Goal: Information Seeking & Learning: Find specific fact

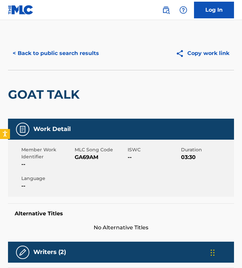
click at [50, 55] on button "< Back to public search results" at bounding box center [56, 53] width 96 height 17
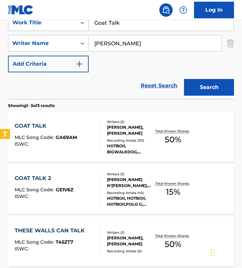
scroll to position [139, 0]
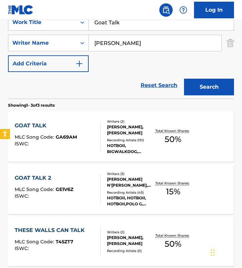
click at [99, 132] on div at bounding box center [97, 137] width 5 height 30
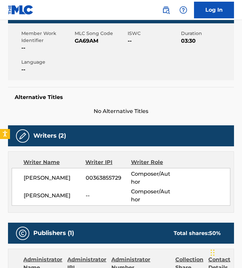
scroll to position [118, 0]
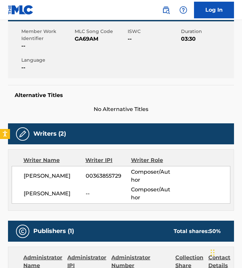
click at [105, 104] on div "Alternative Titles No Alternative Titles" at bounding box center [121, 99] width 226 height 28
click at [82, 38] on span "GA69AM" at bounding box center [101, 39] width 52 height 8
copy span "GA69AM"
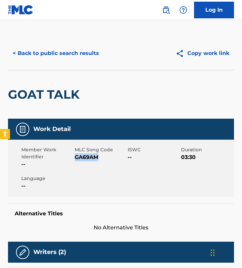
click at [58, 55] on button "< Back to public search results" at bounding box center [56, 53] width 96 height 17
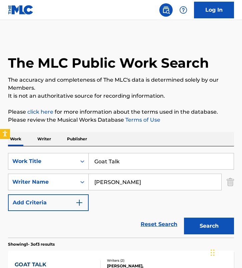
click at [103, 206] on div "SearchWithCriteria56bb005a-112c-4fd1-9512-738c2e664551 Work Title Goat Talk Sea…" at bounding box center [121, 182] width 226 height 58
click at [120, 160] on input "Goat Talk" at bounding box center [161, 162] width 145 height 16
paste input "100 Ball"
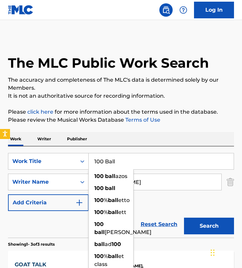
type input "100 Ball"
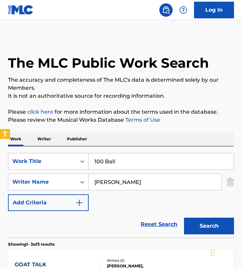
click at [170, 185] on input "[PERSON_NAME]" at bounding box center [155, 182] width 133 height 16
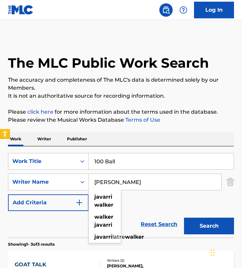
paste input "courey Rivers"
type input "Jacourey Rivers"
click at [184, 218] on button "Search" at bounding box center [209, 226] width 50 height 17
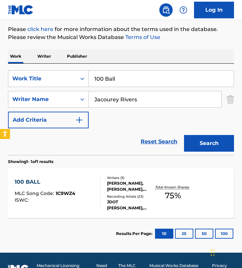
scroll to position [83, 0]
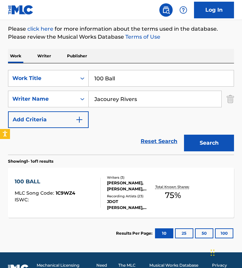
click at [97, 177] on div "100 BALL MLC Song Code : 1C9WZ4 ISWC : Writers ( 3 ) [PERSON_NAME], [PERSON_NAM…" at bounding box center [121, 193] width 226 height 50
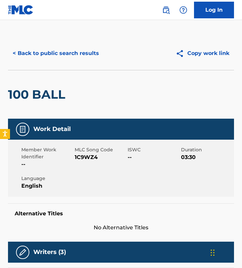
click at [51, 56] on button "< Back to public search results" at bounding box center [56, 53] width 96 height 17
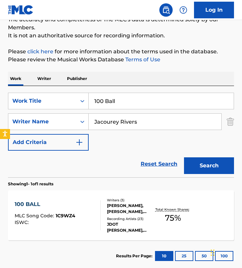
click at [88, 154] on div "Reset Search Search" at bounding box center [121, 164] width 226 height 27
click at [113, 222] on div "JDOT [PERSON_NAME], JDOT [PERSON_NAME], JDOT [PERSON_NAME], JDOT [PERSON_NAME],…" at bounding box center [130, 228] width 47 height 12
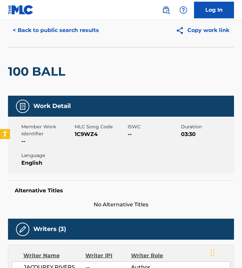
scroll to position [20, 0]
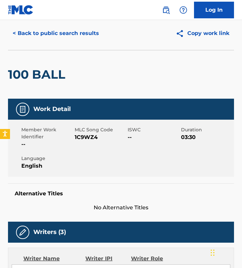
click at [59, 35] on button "< Back to public search results" at bounding box center [56, 33] width 96 height 17
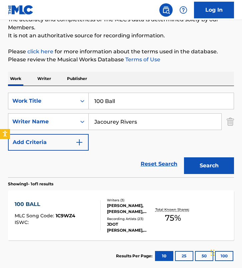
drag, startPoint x: 122, startPoint y: 106, endPoint x: -3, endPoint y: 89, distance: 125.9
click at [0, 89] on html "Accessibility Screen-Reader Guide, Feedback, and Issue Reporting | New window L…" at bounding box center [121, 74] width 242 height 268
paste input "Beautiful Day"
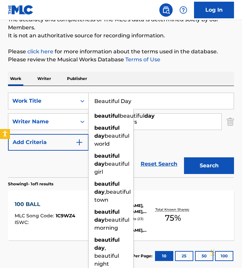
type input "Beautiful Day"
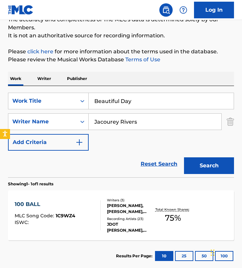
click at [149, 119] on input "Jacourey Rivers" at bounding box center [155, 122] width 133 height 16
paste input "[PERSON_NAME]"
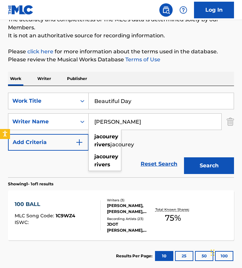
type input "[PERSON_NAME]"
click at [184, 158] on button "Search" at bounding box center [209, 166] width 50 height 17
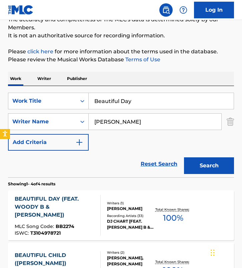
click at [116, 144] on div "SearchWithCriteria56bb005a-112c-4fd1-9512-738c2e664551 Work Title Beautiful Day…" at bounding box center [121, 122] width 226 height 58
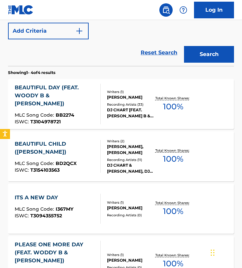
scroll to position [157, 0]
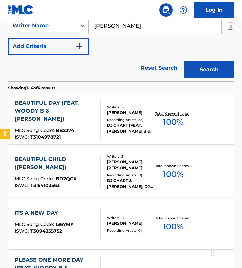
click at [107, 118] on div "Recording Artists ( 33 )" at bounding box center [130, 119] width 47 height 5
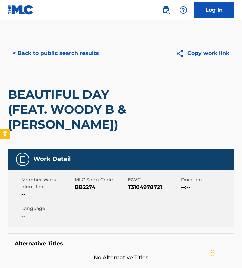
click at [78, 184] on span "BB2274" at bounding box center [101, 188] width 52 height 8
copy span "BB2274"
click at [49, 56] on button "< Back to public search results" at bounding box center [56, 53] width 96 height 17
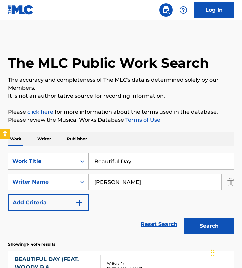
drag, startPoint x: 143, startPoint y: 159, endPoint x: 79, endPoint y: 159, distance: 64.1
click at [79, 159] on div "SearchWithCriteria56bb005a-112c-4fd1-9512-738c2e664551 Work Title Beautiful Day" at bounding box center [121, 161] width 226 height 17
paste input "[PERSON_NAME] Mit Mir Zu Tun"
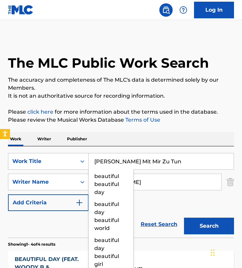
type input "[PERSON_NAME] Mit Mir Zu Tun"
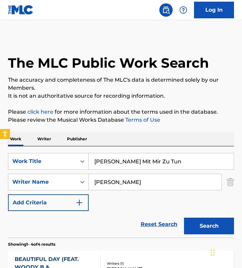
click at [140, 179] on input "[PERSON_NAME]" at bounding box center [155, 182] width 133 height 16
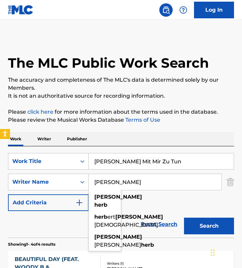
paste input "[PERSON_NAME] [PERSON_NAME]"
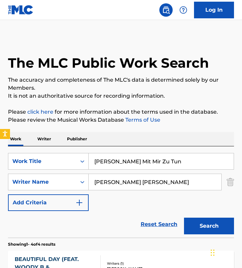
drag, startPoint x: 127, startPoint y: 183, endPoint x: 194, endPoint y: 182, distance: 67.4
click at [194, 182] on input "[PERSON_NAME] [PERSON_NAME]" at bounding box center [155, 182] width 133 height 16
click at [184, 218] on button "Search" at bounding box center [209, 226] width 50 height 17
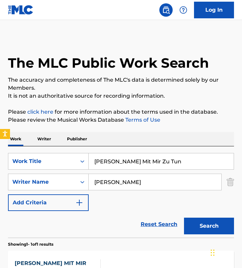
scroll to position [99, 0]
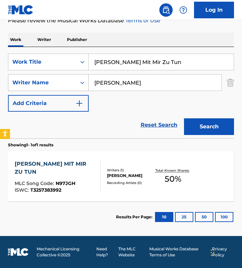
drag, startPoint x: 145, startPoint y: 83, endPoint x: 12, endPoint y: 82, distance: 132.8
click at [12, 82] on div "SearchWithCriteria850d54ec-a929-431b-bdbd-cebfc9ff6438 Writer Name [PERSON_NAME]" at bounding box center [121, 82] width 226 height 17
paste input "[PERSON_NAME]"
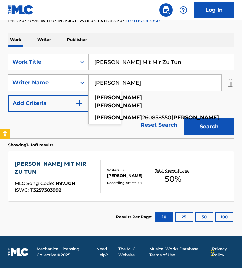
type input "[PERSON_NAME]"
click at [184, 118] on button "Search" at bounding box center [209, 126] width 50 height 17
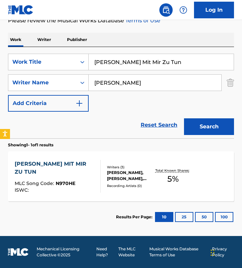
click at [89, 174] on div "[PERSON_NAME] MIT MIR ZU TUN MLC Song Code : N970HE ISWC :" at bounding box center [58, 176] width 86 height 33
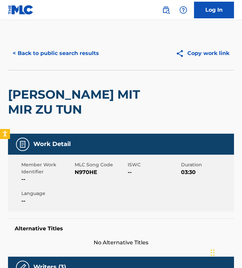
click at [58, 52] on button "< Back to public search results" at bounding box center [56, 53] width 96 height 17
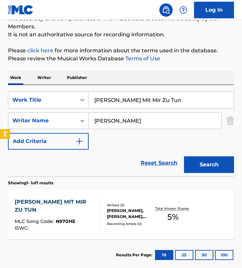
click at [160, 125] on input "[PERSON_NAME]" at bounding box center [155, 121] width 133 height 16
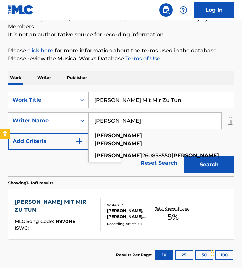
paste input "[PERSON_NAME]"
type input "[PERSON_NAME]"
click at [184, 157] on button "Search" at bounding box center [209, 165] width 50 height 17
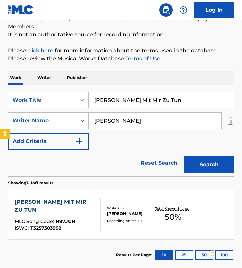
click at [96, 208] on div at bounding box center [97, 214] width 5 height 33
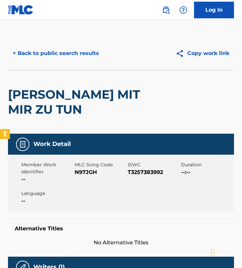
click at [85, 169] on span "N97JGH" at bounding box center [101, 173] width 52 height 8
copy span "N97JGH"
click at [79, 55] on button "< Back to public search results" at bounding box center [56, 53] width 96 height 17
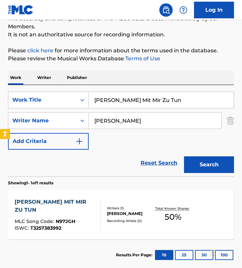
click at [128, 127] on input "[PERSON_NAME]" at bounding box center [155, 121] width 133 height 16
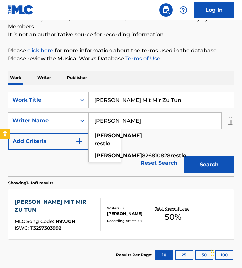
click at [128, 127] on input "[PERSON_NAME]" at bounding box center [155, 121] width 133 height 16
paste input "[PERSON_NAME]"
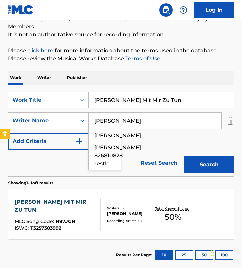
type input "[PERSON_NAME]"
click at [184, 157] on button "Search" at bounding box center [209, 165] width 50 height 17
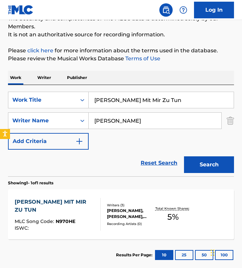
click at [108, 203] on div "Writers ( 3 )" at bounding box center [130, 205] width 47 height 5
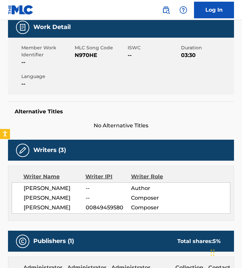
scroll to position [123, 0]
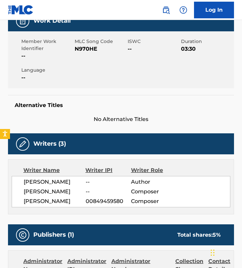
click at [82, 45] on span "N970HE" at bounding box center [101, 49] width 52 height 8
copy span "N970HE"
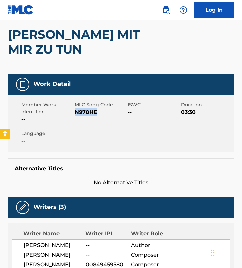
click at [86, 108] on span "N970HE" at bounding box center [101, 112] width 52 height 8
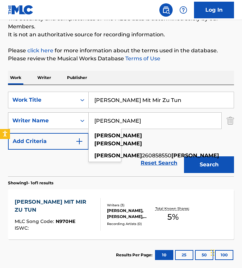
drag, startPoint x: 143, startPoint y: 119, endPoint x: 34, endPoint y: 115, distance: 108.5
click at [34, 115] on div "SearchWithCriteria850d54ec-a929-431b-bdbd-cebfc9ff6438 Writer Name [PERSON_NAME…" at bounding box center [121, 120] width 226 height 17
type input "[PERSON_NAME]"
click at [184, 157] on button "Search" at bounding box center [209, 165] width 50 height 17
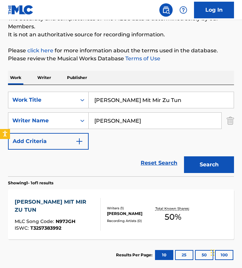
click at [124, 202] on div "[PERSON_NAME] MIT MIR ZU TUN MLC Song Code : N97JGH ISWC : T3257383992 Writers …" at bounding box center [121, 215] width 226 height 50
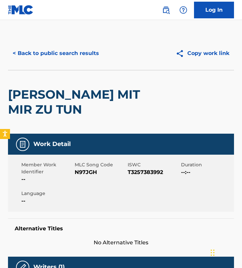
click at [92, 169] on span "N97JGH" at bounding box center [101, 173] width 52 height 8
copy span "N97JGH"
click at [45, 51] on button "< Back to public search results" at bounding box center [56, 53] width 96 height 17
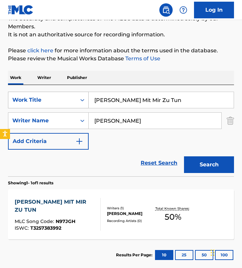
drag, startPoint x: 74, startPoint y: 97, endPoint x: 22, endPoint y: 92, distance: 52.7
click at [22, 92] on div "SearchWithCriteria56bb005a-112c-4fd1-9512-738c2e664551 Work Title [PERSON_NAME]…" at bounding box center [121, 100] width 226 height 17
paste input "Meteor"
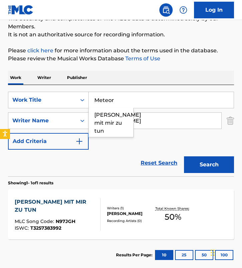
type input "Meteor"
click at [146, 121] on input "[PERSON_NAME]" at bounding box center [155, 121] width 133 height 16
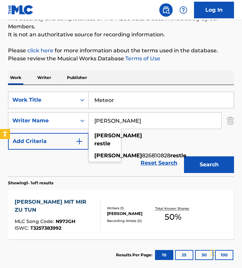
click at [146, 121] on input "[PERSON_NAME]" at bounding box center [155, 121] width 133 height 16
paste input "[PERSON_NAME]"
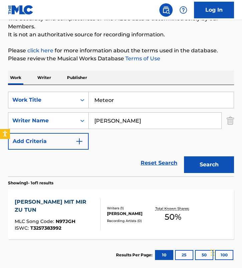
click at [122, 122] on input "[PERSON_NAME]" at bounding box center [155, 121] width 133 height 16
type input "[PERSON_NAME]"
click at [184, 157] on button "Search" at bounding box center [209, 165] width 50 height 17
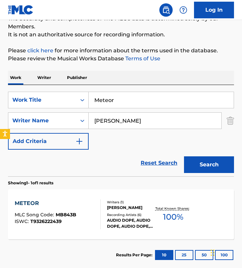
click at [121, 213] on div "Recording Artists ( 6 )" at bounding box center [130, 215] width 47 height 5
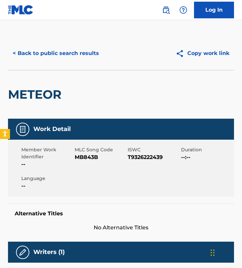
click at [87, 159] on span "MB843B" at bounding box center [101, 158] width 52 height 8
copy span "MB843B"
click at [66, 53] on button "< Back to public search results" at bounding box center [56, 53] width 96 height 17
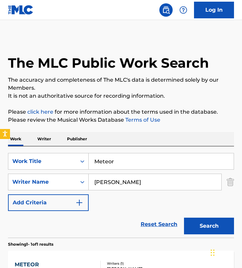
scroll to position [61, 0]
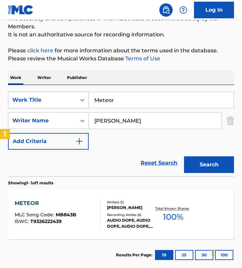
drag, startPoint x: 127, startPoint y: 98, endPoint x: 47, endPoint y: 98, distance: 80.4
click at [47, 98] on div "SearchWithCriteria56bb005a-112c-4fd1-9512-738c2e664551 Work Title Meteor" at bounding box center [121, 100] width 226 height 17
paste input "[DEMOGRAPHIC_DATA] ex [PERSON_NAME]"
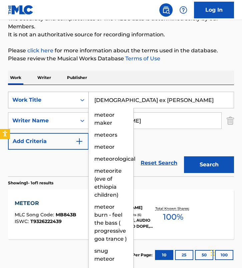
type input "[DEMOGRAPHIC_DATA] ex [PERSON_NAME]"
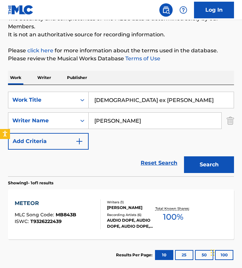
click at [160, 115] on input "[PERSON_NAME]" at bounding box center [155, 121] width 133 height 16
paste input "[PERSON_NAME]"
type input "[PERSON_NAME]"
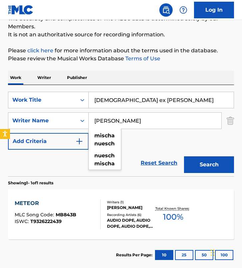
click at [184, 157] on button "Search" at bounding box center [209, 165] width 50 height 17
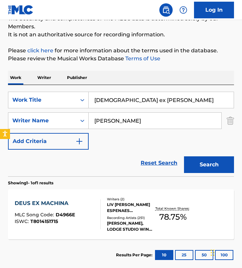
click at [101, 163] on div "Reset Search Search" at bounding box center [121, 163] width 226 height 27
click at [85, 207] on div "DEUS EX MACHINA MLC Song Code : D4966E ISWC : T8014151715" at bounding box center [58, 215] width 86 height 30
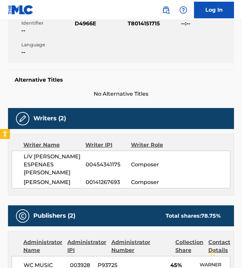
scroll to position [134, 0]
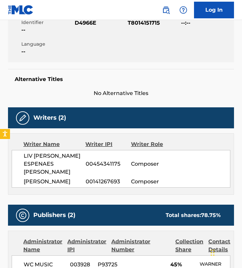
click at [97, 137] on div "Writer Name Writer IPI Writer Role LIV [PERSON_NAME] ESPENAES [PERSON_NAME] 004…" at bounding box center [121, 163] width 226 height 61
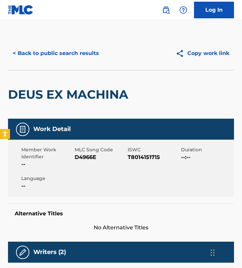
click at [86, 155] on span "D4966E" at bounding box center [101, 158] width 52 height 8
copy span "D4966E"
click at [74, 52] on button "< Back to public search results" at bounding box center [56, 53] width 96 height 17
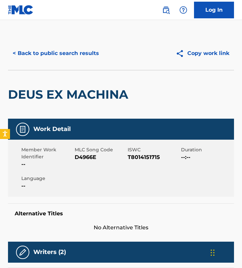
scroll to position [61, 0]
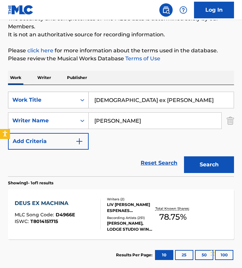
drag, startPoint x: 155, startPoint y: 102, endPoint x: 10, endPoint y: 93, distance: 145.1
click at [10, 93] on div "SearchWithCriteria56bb005a-112c-4fd1-9512-738c2e664551 Work Title Deus ex Machi…" at bounding box center [121, 100] width 226 height 17
paste input "Can't Catch Me"
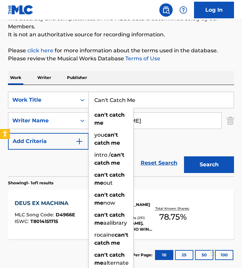
type input "Can't Catch Me"
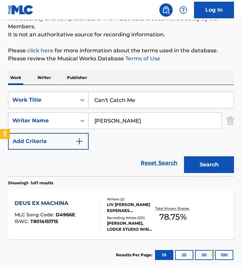
click at [168, 122] on input "[PERSON_NAME]" at bounding box center [155, 121] width 133 height 16
paste input "[PERSON_NAME]"
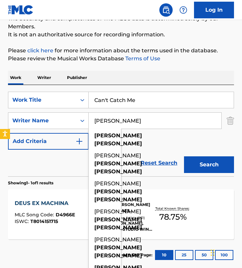
type input "[PERSON_NAME]"
click at [184, 157] on button "Search" at bounding box center [209, 165] width 50 height 17
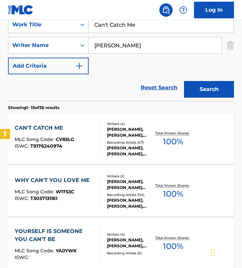
scroll to position [139, 0]
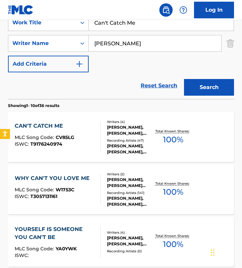
click at [81, 128] on div "CAN'T CATCH ME MLC Song Code : CV85LG ISWC : T9176240974" at bounding box center [58, 137] width 86 height 30
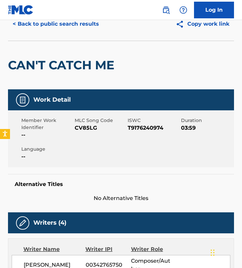
scroll to position [27, 0]
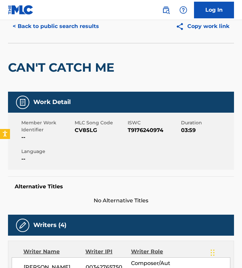
click at [74, 87] on div "CAN'T CATCH ME" at bounding box center [63, 67] width 110 height 48
click at [58, 29] on button "< Back to public search results" at bounding box center [56, 26] width 96 height 17
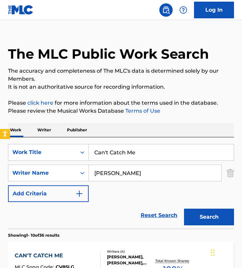
scroll to position [0, 0]
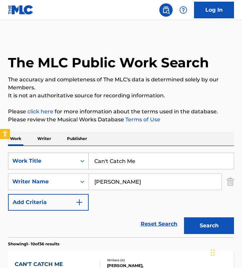
drag, startPoint x: 149, startPoint y: 186, endPoint x: 19, endPoint y: 155, distance: 134.2
click at [19, 155] on div "SearchWithCriteria56bb005a-112c-4fd1-9512-738c2e664551 Work Title Can't Catch M…" at bounding box center [121, 182] width 226 height 58
paste input "[PERSON_NAME]"
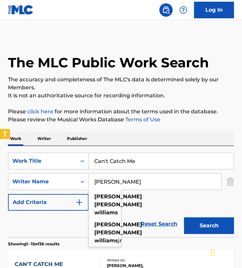
type input "[PERSON_NAME]"
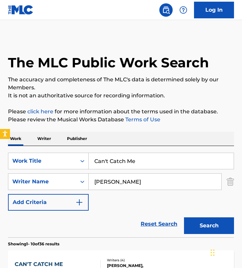
click at [135, 166] on input "Can't Catch Me" at bounding box center [161, 161] width 145 height 16
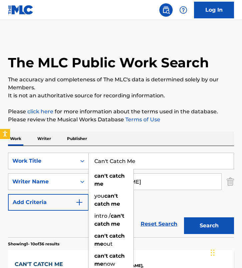
click at [135, 166] on input "Can't Catch Me" at bounding box center [161, 161] width 145 height 16
paste input "Learn"
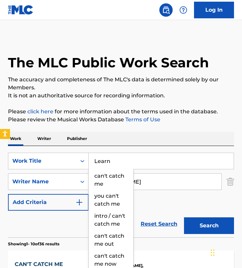
type input "Learn"
click at [184, 218] on button "Search" at bounding box center [209, 226] width 50 height 17
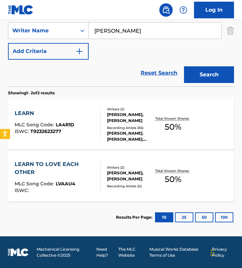
scroll to position [152, 0]
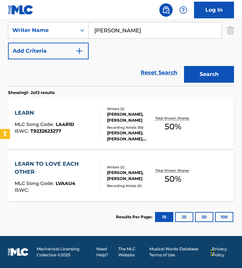
click at [86, 110] on div "LEARN MLC Song Code : LA4R1D ISWC : T9232623277" at bounding box center [58, 124] width 86 height 30
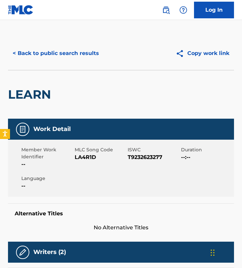
click at [48, 52] on button "< Back to public search results" at bounding box center [56, 53] width 96 height 17
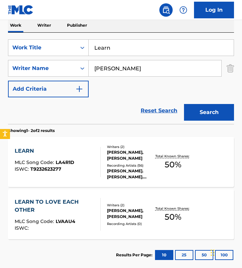
click at [75, 144] on div "LEARN MLC Song Code : LA4R1D ISWC : T9232623277 Writers ( 2 ) [PERSON_NAME], [P…" at bounding box center [121, 162] width 226 height 50
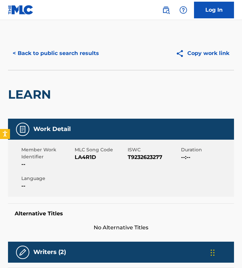
click at [87, 157] on span "LA4R1D" at bounding box center [101, 158] width 52 height 8
copy span "LA4R1D"
click at [78, 51] on button "< Back to public search results" at bounding box center [56, 53] width 96 height 17
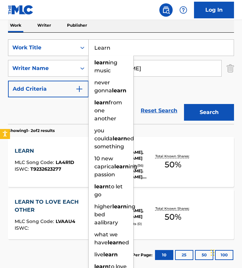
drag, startPoint x: 60, startPoint y: 46, endPoint x: 39, endPoint y: 46, distance: 21.0
click at [39, 46] on div "SearchWithCriteria56bb005a-112c-4fd1-9512-738c2e664551 Work Title Learn learn i…" at bounding box center [121, 47] width 226 height 17
paste input "Tell Her About It"
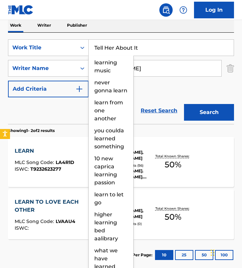
type input "Tell Her About It"
drag, startPoint x: 183, startPoint y: 67, endPoint x: -22, endPoint y: 57, distance: 205.8
click at [0, 57] on html "Accessibility Screen-Reader Guide, Feedback, and Issue Reporting | New window L…" at bounding box center [121, 20] width 242 height 268
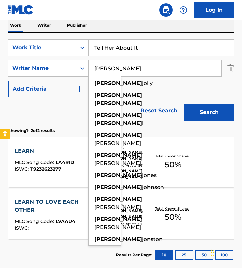
type input "[PERSON_NAME]"
click at [184, 104] on button "Search" at bounding box center [209, 112] width 50 height 17
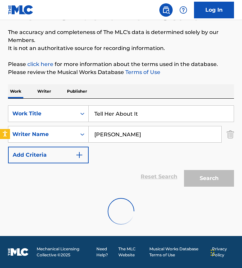
scroll to position [48, 0]
click at [94, 162] on div "SearchWithCriteria56bb005a-112c-4fd1-9512-738c2e664551 Work Title Tell Her Abou…" at bounding box center [121, 134] width 226 height 58
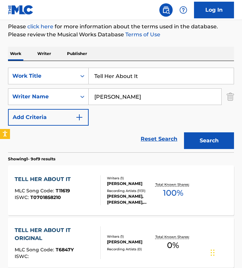
scroll to position [113, 0]
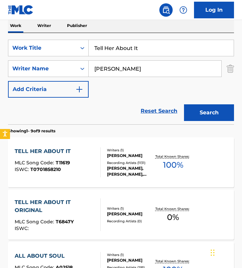
click at [64, 196] on div "TELL HER ABOUT IT ORIGINAL MLC Song Code : T6847Y ISWC : Writers ( 1 ) [PERSON_…" at bounding box center [121, 215] width 226 height 50
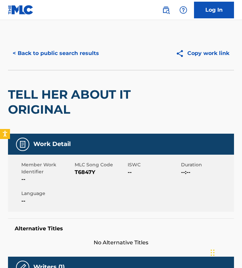
click at [62, 52] on button "< Back to public search results" at bounding box center [56, 53] width 96 height 17
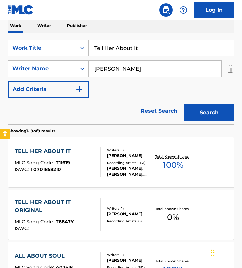
click at [63, 144] on div "TELL HER ABOUT IT MLC Song Code : T11619 ISWC : T0701858210 Writers ( 1 ) [PERS…" at bounding box center [121, 162] width 226 height 50
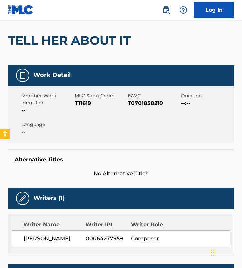
scroll to position [68, 0]
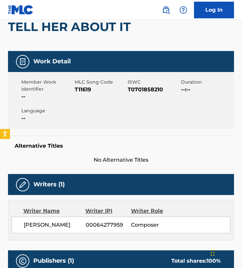
click at [82, 89] on span "T11619" at bounding box center [101, 90] width 52 height 8
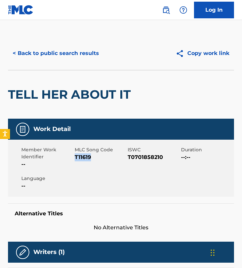
click at [71, 55] on button "< Back to public search results" at bounding box center [56, 53] width 96 height 17
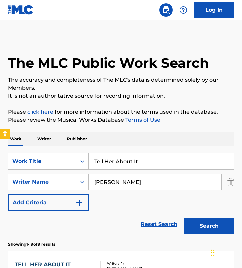
scroll to position [111, 0]
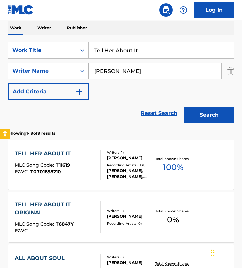
drag, startPoint x: 115, startPoint y: 71, endPoint x: 22, endPoint y: 70, distance: 93.4
click at [22, 70] on div "SearchWithCriteria850d54ec-a929-431b-bdbd-cebfc9ff6438 Writer Name [PERSON_NAME]" at bounding box center [121, 71] width 226 height 17
paste input "[PERSON_NAME]"
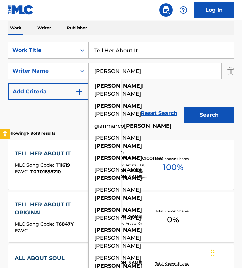
type input "[PERSON_NAME]"
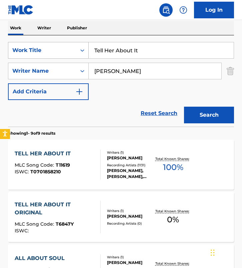
drag, startPoint x: 154, startPoint y: 49, endPoint x: 16, endPoint y: 49, distance: 137.8
click at [16, 49] on div "SearchWithCriteria56bb005a-112c-4fd1-9512-738c2e664551 Work Title Tell Her Abou…" at bounding box center [121, 50] width 226 height 17
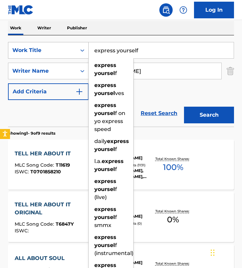
type input "express yourself"
click at [184, 107] on button "Search" at bounding box center [209, 115] width 50 height 17
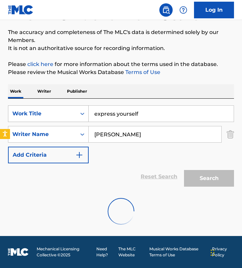
scroll to position [48, 0]
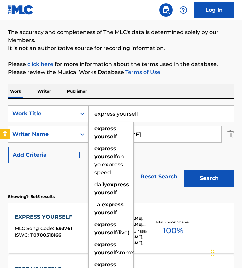
click at [58, 183] on div "Reset Search Search" at bounding box center [121, 177] width 226 height 27
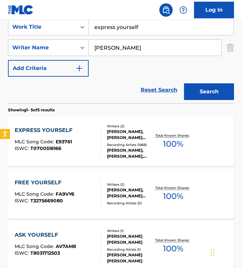
scroll to position [141, 0]
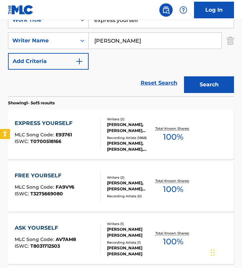
click at [72, 134] on div "MLC Song Code : E93761" at bounding box center [45, 135] width 61 height 7
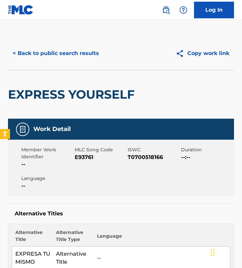
click at [84, 160] on span "E93761" at bounding box center [101, 158] width 52 height 8
click at [75, 48] on button "< Back to public search results" at bounding box center [56, 53] width 96 height 17
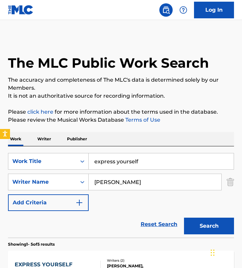
drag, startPoint x: 154, startPoint y: 162, endPoint x: 30, endPoint y: 148, distance: 124.6
click at [30, 148] on div "SearchWithCriteria56bb005a-112c-4fd1-9512-738c2e664551 Work Title express yours…" at bounding box center [121, 191] width 226 height 91
paste input "She's Got A Way"
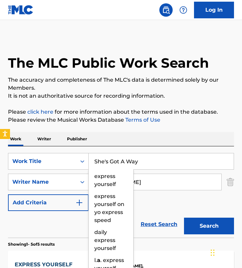
type input "She's Got A Way"
click at [88, 108] on p "Please click here for more information about the terms used in the database." at bounding box center [121, 112] width 226 height 8
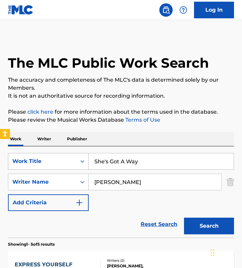
drag, startPoint x: 136, startPoint y: 183, endPoint x: 8, endPoint y: 157, distance: 130.2
click at [8, 157] on div "SearchWithCriteria56bb005a-112c-4fd1-9512-738c2e664551 Work Title She's Got A W…" at bounding box center [121, 182] width 226 height 58
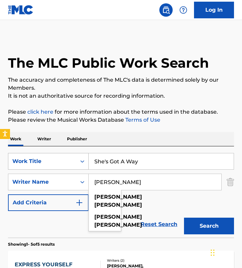
type input "[PERSON_NAME]"
click at [184, 218] on button "Search" at bounding box center [209, 226] width 50 height 17
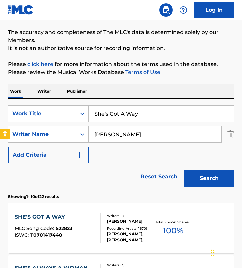
scroll to position [122, 0]
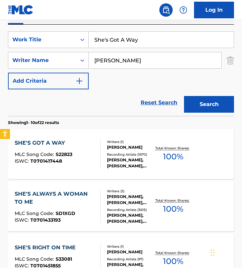
click at [90, 147] on div "SHE'S GOT A WAY MLC Song Code : S22823 ISWC : T0701417448" at bounding box center [58, 154] width 86 height 30
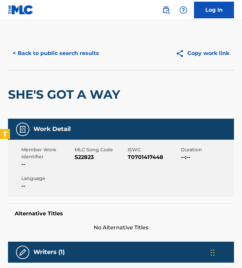
click at [84, 158] on span "S22823" at bounding box center [101, 158] width 52 height 8
click at [47, 42] on div "< Back to public search results Copy work link" at bounding box center [121, 53] width 226 height 33
click at [47, 56] on button "< Back to public search results" at bounding box center [56, 53] width 96 height 17
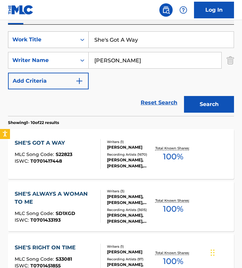
drag, startPoint x: 143, startPoint y: 44, endPoint x: 16, endPoint y: 41, distance: 127.5
click at [21, 41] on div "SearchWithCriteria56bb005a-112c-4fd1-9512-738c2e664551 Work Title She's Got A W…" at bounding box center [121, 39] width 226 height 17
paste input "Tulips"
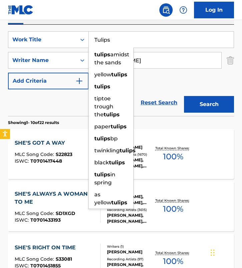
type input "Tulips"
click at [143, 66] on input "[PERSON_NAME]" at bounding box center [155, 60] width 133 height 16
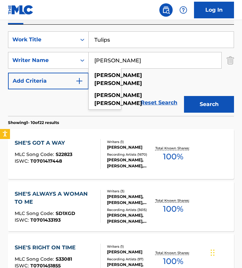
click at [143, 66] on input "[PERSON_NAME]" at bounding box center [155, 60] width 133 height 16
paste input "[PERSON_NAME] [PERSON_NAME]"
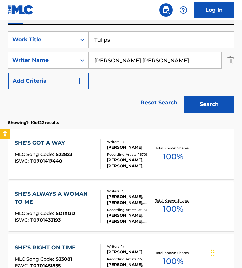
drag, startPoint x: 141, startPoint y: 61, endPoint x: 182, endPoint y: 61, distance: 40.4
click at [182, 61] on input "[PERSON_NAME] [PERSON_NAME]" at bounding box center [155, 60] width 133 height 16
type input "[PERSON_NAME]"
click at [184, 96] on button "Search" at bounding box center [209, 104] width 50 height 17
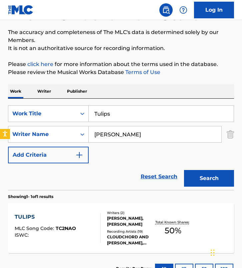
scroll to position [99, 0]
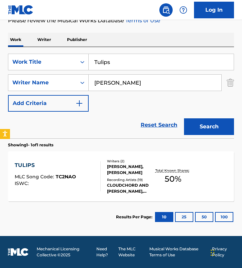
click at [101, 175] on div "Writers ( 2 ) [PERSON_NAME], [PERSON_NAME] Recording Artists ( 19 ) CLOUDCHORD …" at bounding box center [128, 177] width 54 height 36
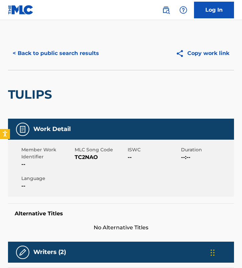
click at [87, 159] on span "TC2NAO" at bounding box center [101, 158] width 52 height 8
click at [54, 49] on button "< Back to public search results" at bounding box center [56, 53] width 96 height 17
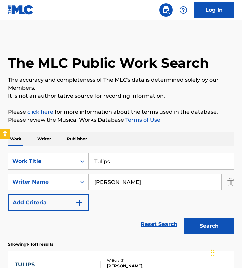
scroll to position [61, 0]
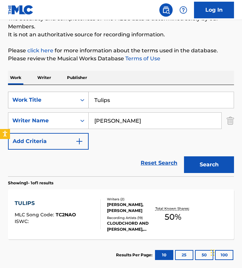
drag, startPoint x: 132, startPoint y: 104, endPoint x: 41, endPoint y: 102, distance: 90.8
click at [41, 102] on div "SearchWithCriteria56bb005a-112c-4fd1-9512-738c2e664551 Work Title Tulips" at bounding box center [121, 100] width 226 height 17
paste input "Better"
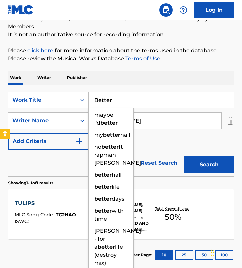
type input "Better"
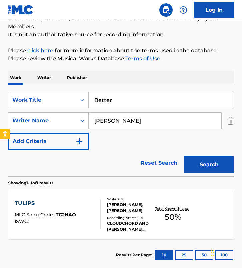
click at [138, 126] on input "[PERSON_NAME]" at bounding box center [155, 121] width 133 height 16
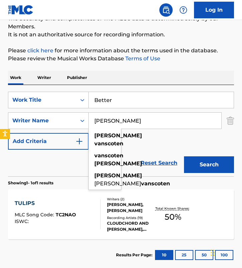
click at [138, 126] on input "[PERSON_NAME]" at bounding box center [155, 121] width 133 height 16
paste input "[PERSON_NAME]"
click at [184, 157] on button "Search" at bounding box center [209, 165] width 50 height 17
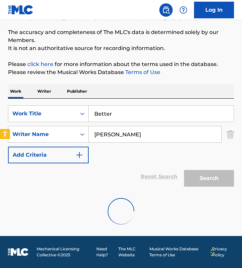
scroll to position [26, 0]
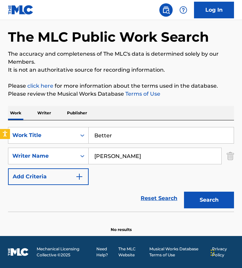
click at [132, 154] on input "[PERSON_NAME]" at bounding box center [155, 156] width 133 height 16
paste input "[PERSON_NAME] [PERSON_NAME]"
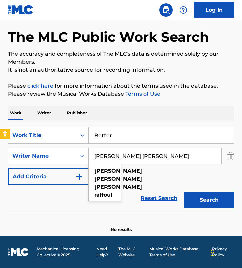
drag, startPoint x: 121, startPoint y: 158, endPoint x: 166, endPoint y: 158, distance: 45.0
click at [166, 158] on input "[PERSON_NAME] [PERSON_NAME]" at bounding box center [155, 156] width 133 height 16
click at [184, 192] on button "Search" at bounding box center [209, 200] width 50 height 17
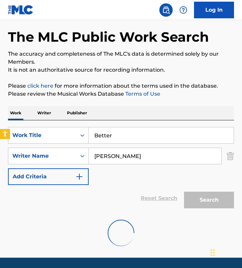
click at [166, 158] on input "[PERSON_NAME]" at bounding box center [155, 156] width 133 height 16
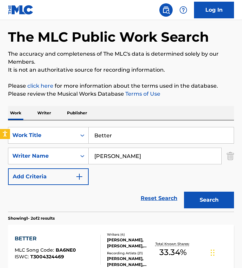
click at [167, 158] on input "[PERSON_NAME]" at bounding box center [155, 156] width 133 height 16
paste input "[PERSON_NAME]"
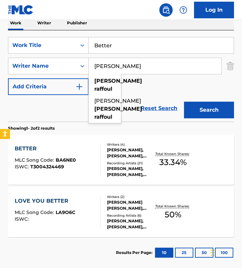
scroll to position [120, 0]
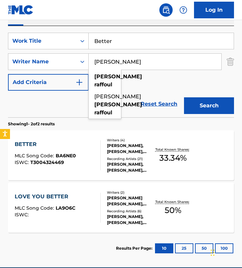
type input "[PERSON_NAME]"
click at [128, 114] on div "Reset Search Search" at bounding box center [121, 104] width 226 height 27
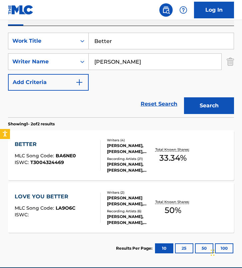
click at [96, 148] on div at bounding box center [97, 155] width 5 height 30
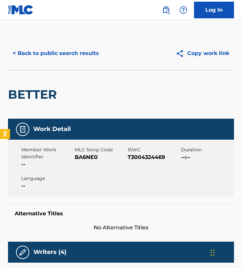
click at [58, 54] on button "< Back to public search results" at bounding box center [56, 53] width 96 height 17
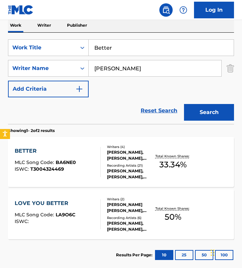
click at [87, 151] on div "BETTER MLC Song Code : BA6NE0 ISWC : T3004324469" at bounding box center [58, 162] width 86 height 30
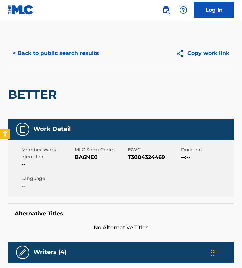
click at [86, 157] on span "BA6NE0" at bounding box center [101, 158] width 52 height 8
click at [55, 46] on button "< Back to public search results" at bounding box center [56, 53] width 96 height 17
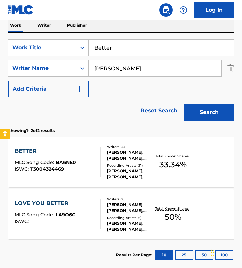
drag, startPoint x: 129, startPoint y: 51, endPoint x: -4, endPoint y: 45, distance: 133.3
click at [0, 45] on html "Accessibility Screen-Reader Guide, Feedback, and Issue Reporting | New window L…" at bounding box center [121, 20] width 242 height 268
paste input "The Way I Love You"
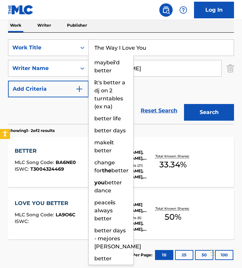
type input "The Way I Love You"
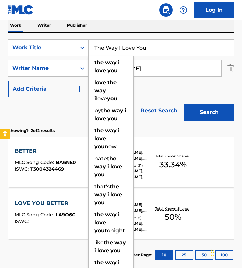
click at [140, 71] on input "[PERSON_NAME]" at bounding box center [155, 68] width 133 height 16
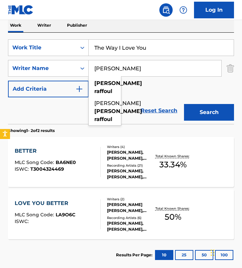
click at [140, 71] on input "[PERSON_NAME]" at bounding box center [155, 68] width 133 height 16
paste input "[PERSON_NAME] [PERSON_NAME]"
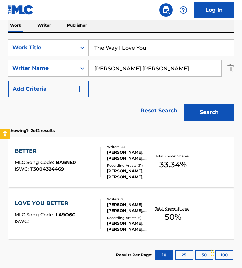
drag, startPoint x: 125, startPoint y: 68, endPoint x: 194, endPoint y: 68, distance: 68.4
click at [194, 68] on input "[PERSON_NAME] [PERSON_NAME]" at bounding box center [155, 68] width 133 height 16
click at [184, 104] on button "Search" at bounding box center [209, 112] width 50 height 17
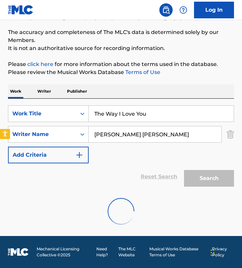
scroll to position [26, 0]
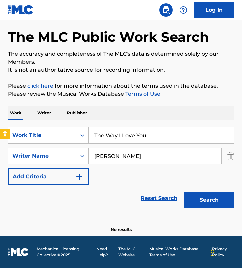
type input "[PERSON_NAME]"
click at [184, 192] on button "Search" at bounding box center [209, 200] width 50 height 17
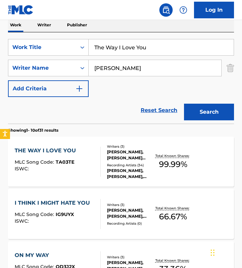
scroll to position [117, 0]
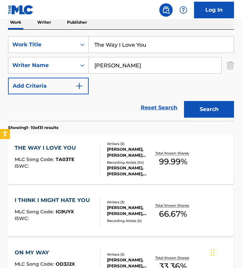
click at [94, 158] on div "THE WAY I LOVE YOU MLC Song Code : TA03TE ISWC :" at bounding box center [58, 159] width 86 height 30
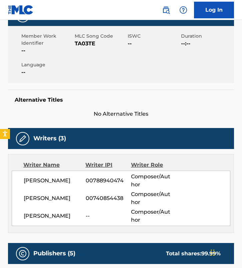
scroll to position [128, 0]
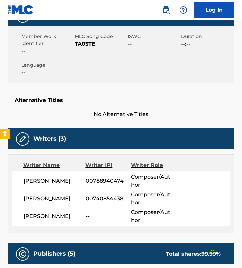
click at [94, 158] on div "Writer Name Writer IPI Writer Role [PERSON_NAME] 00788940474 Composer/Author [P…" at bounding box center [121, 194] width 226 height 79
click at [91, 148] on div "Writers (3)" at bounding box center [121, 138] width 226 height 21
click at [85, 41] on span "TA03TE" at bounding box center [101, 44] width 52 height 8
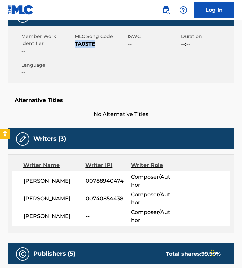
scroll to position [0, 0]
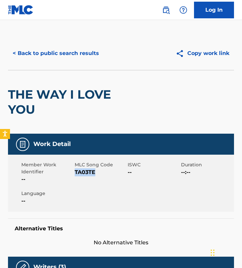
click at [60, 55] on button "< Back to public search results" at bounding box center [56, 53] width 96 height 17
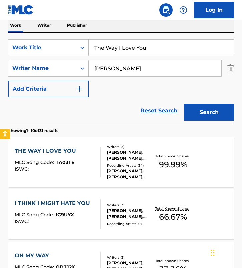
drag, startPoint x: 158, startPoint y: 53, endPoint x: -11, endPoint y: 53, distance: 169.5
click at [0, 53] on html "Accessibility Screen-Reader Guide, Feedback, and Issue Reporting | New window L…" at bounding box center [121, 20] width 242 height 268
paste input "Next Exit"
drag, startPoint x: 188, startPoint y: 49, endPoint x: 43, endPoint y: 49, distance: 145.5
click at [43, 49] on div "SearchWithCriteria56bb005a-112c-4fd1-9512-738c2e664551 Work Title The Way I Lov…" at bounding box center [121, 47] width 226 height 17
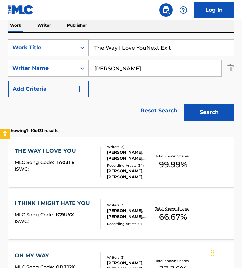
paste input "Search Form"
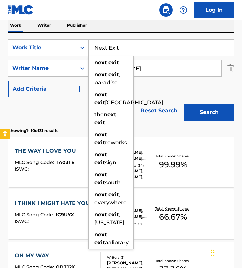
click at [131, 75] on div "next exit , paradise" at bounding box center [111, 79] width 45 height 20
type input "next exit, paradise"
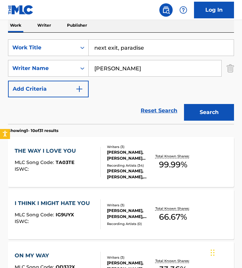
click at [143, 65] on input "[PERSON_NAME]" at bounding box center [155, 68] width 133 height 16
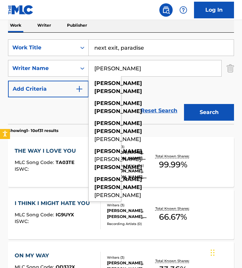
click at [143, 65] on input "[PERSON_NAME]" at bounding box center [155, 68] width 133 height 16
paste input "[PERSON_NAME] [PERSON_NAME]"
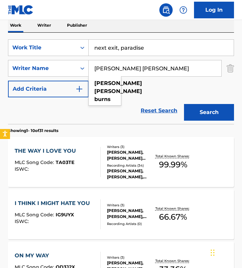
type input "[PERSON_NAME] [PERSON_NAME]"
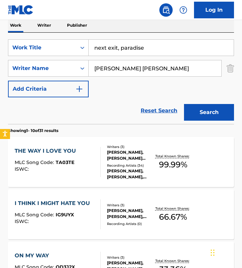
click at [158, 46] on input "next exit, paradise" at bounding box center [161, 48] width 145 height 16
paste input "Next Exit"
type input "Next Exit"
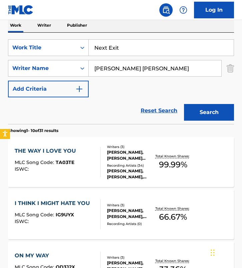
click at [184, 104] on button "Search" at bounding box center [209, 112] width 50 height 17
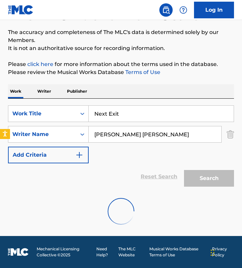
scroll to position [48, 0]
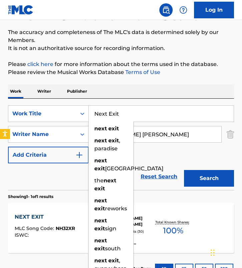
click at [38, 183] on div "Reset Search Search" at bounding box center [121, 177] width 226 height 27
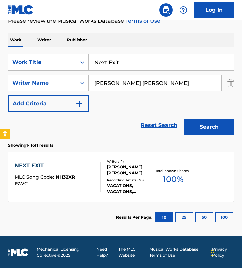
scroll to position [99, 0]
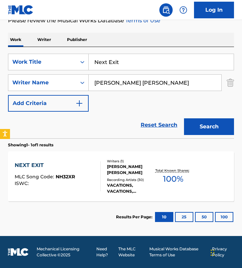
click at [100, 184] on div at bounding box center [97, 177] width 5 height 30
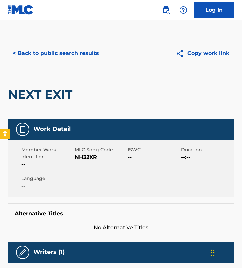
click at [88, 160] on span "NH32XR" at bounding box center [101, 158] width 52 height 8
click at [65, 57] on button "< Back to public search results" at bounding box center [56, 53] width 96 height 17
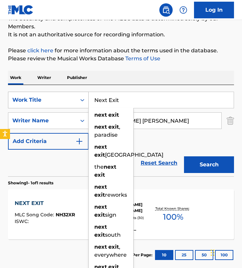
drag, startPoint x: 138, startPoint y: 106, endPoint x: 34, endPoint y: 97, distance: 104.4
click at [34, 97] on div "SearchWithCriteria56bb005a-112c-4fd1-9512-738c2e664551 Work Title Next Exit nex…" at bounding box center [121, 100] width 226 height 17
paste input "Baby, Now That I Found You"
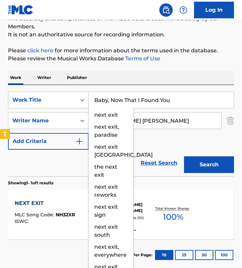
type input "Baby, Now That I Found You"
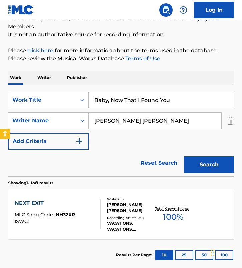
click at [160, 120] on input "[PERSON_NAME] [PERSON_NAME]" at bounding box center [155, 121] width 133 height 16
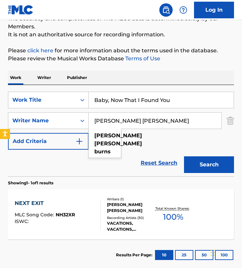
click at [160, 120] on input "[PERSON_NAME] [PERSON_NAME]" at bounding box center [155, 121] width 133 height 16
paste input "[PERSON_NAME] [PERSON_NAME]"
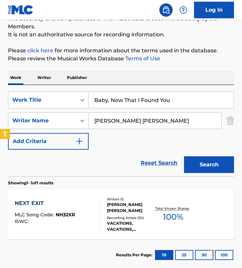
drag, startPoint x: 134, startPoint y: 120, endPoint x: 191, endPoint y: 120, distance: 56.7
click at [191, 120] on input "[PERSON_NAME] [PERSON_NAME]" at bounding box center [155, 121] width 133 height 16
type input "[PERSON_NAME]"
click at [184, 157] on button "Search" at bounding box center [209, 165] width 50 height 17
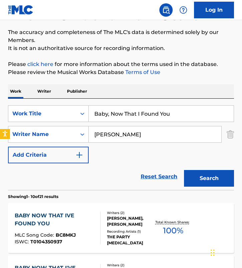
click at [156, 153] on div "SearchWithCriteria56bb005a-112c-4fd1-9512-738c2e664551 Work Title Baby, Now Tha…" at bounding box center [121, 134] width 226 height 58
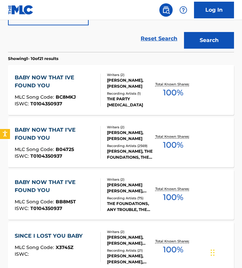
scroll to position [186, 0]
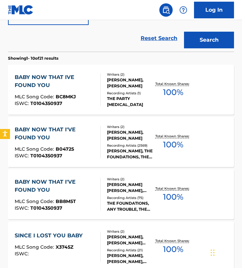
click at [107, 51] on div "Reset Search Search" at bounding box center [121, 38] width 226 height 27
click at [86, 135] on div "BABY NOW THAT I'VE FOUND YOU" at bounding box center [55, 134] width 80 height 16
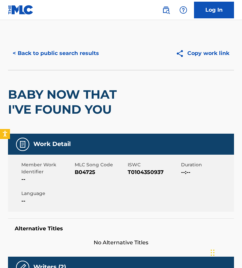
click at [35, 56] on button "< Back to public search results" at bounding box center [56, 53] width 96 height 17
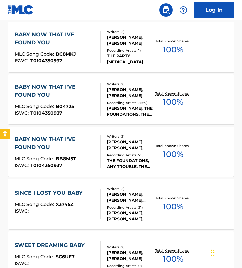
scroll to position [230, 0]
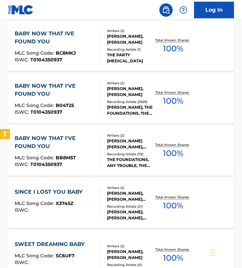
click at [77, 154] on div "BABY NOW THAT I'VE FOUND YOU MLC Song Code : BB8M5T ISWC : T0104350937" at bounding box center [55, 150] width 80 height 33
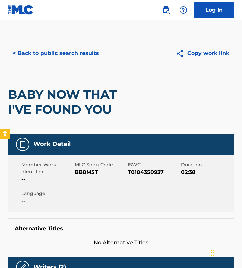
click at [55, 47] on button "< Back to public search results" at bounding box center [56, 53] width 96 height 17
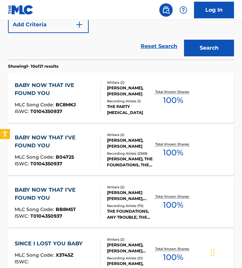
scroll to position [181, 0]
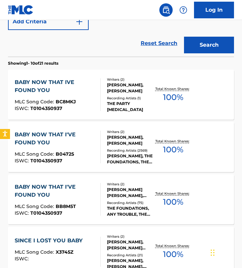
click at [88, 97] on div "BABY NOW THAT IVE FOUND YOU MLC Song Code : BC8MKJ ISWC : T0104350937" at bounding box center [55, 94] width 80 height 33
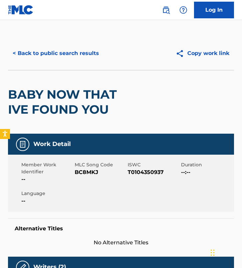
click at [83, 175] on span "BC8MKJ" at bounding box center [101, 173] width 52 height 8
click at [56, 49] on button "< Back to public search results" at bounding box center [56, 53] width 96 height 17
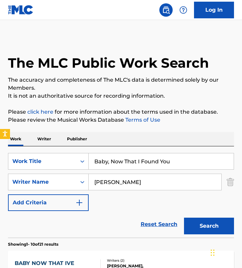
scroll to position [219, 0]
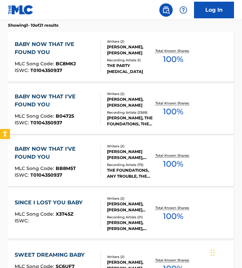
click at [85, 105] on div "BABY NOW THAT I'VE FOUND YOU" at bounding box center [55, 101] width 80 height 16
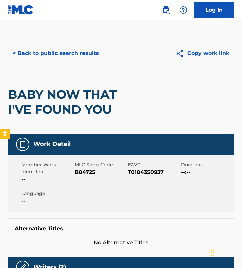
click at [84, 172] on span "B04725" at bounding box center [101, 173] width 52 height 8
click at [48, 46] on button "< Back to public search results" at bounding box center [56, 53] width 96 height 17
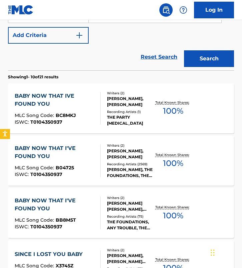
scroll to position [173, 0]
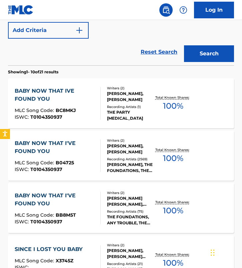
click at [81, 98] on div "BABY NOW THAT IVE FOUND YOU" at bounding box center [55, 95] width 80 height 16
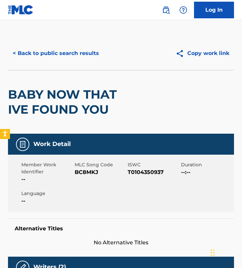
click at [83, 172] on span "BC8MKJ" at bounding box center [101, 173] width 52 height 8
click at [58, 52] on button "< Back to public search results" at bounding box center [56, 53] width 96 height 17
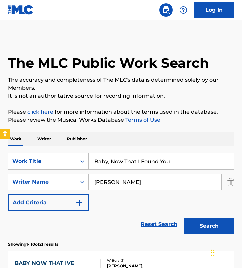
drag, startPoint x: 189, startPoint y: 161, endPoint x: -2, endPoint y: 161, distance: 191.2
click at [0, 161] on html "Accessibility Screen-Reader Guide, Feedback, and Issue Reporting | New window L…" at bounding box center [121, 134] width 242 height 268
paste input "Rondo"
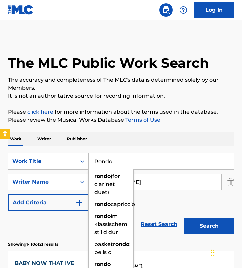
type input "Rondo"
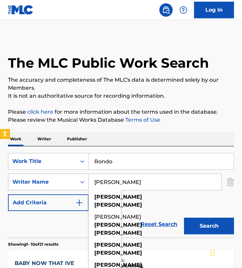
drag, startPoint x: 140, startPoint y: 185, endPoint x: 29, endPoint y: 179, distance: 111.6
click at [29, 179] on div "SearchWithCriteria850d54ec-a929-431b-bdbd-cebfc9ff6438 Writer Name [PERSON_NAME…" at bounding box center [121, 182] width 226 height 17
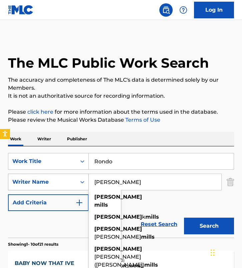
type input "[PERSON_NAME]"
click at [184, 218] on button "Search" at bounding box center [209, 226] width 50 height 17
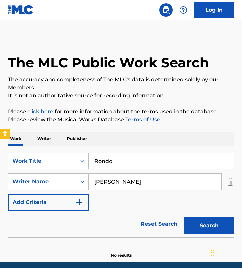
scroll to position [26, 0]
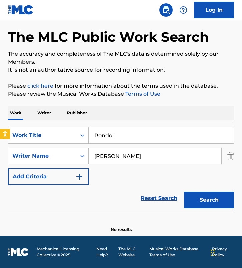
click at [117, 135] on input "Rondo" at bounding box center [161, 135] width 145 height 16
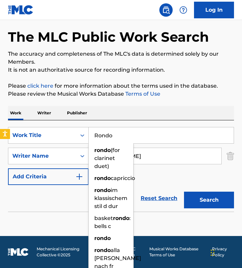
paste input "Carry Me Home"
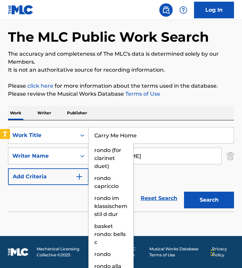
type input "Carry Me Home"
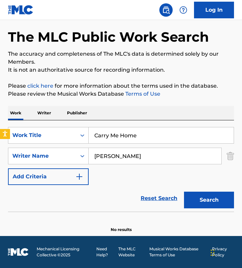
click at [139, 154] on input "[PERSON_NAME]" at bounding box center [155, 156] width 133 height 16
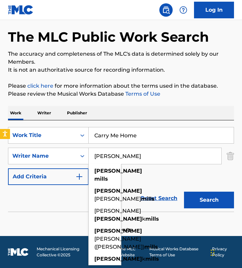
paste input "[PERSON_NAME] [PERSON_NAME]"
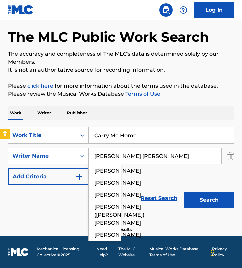
type input "[PERSON_NAME] [PERSON_NAME]"
click at [184, 192] on button "Search" at bounding box center [209, 200] width 50 height 17
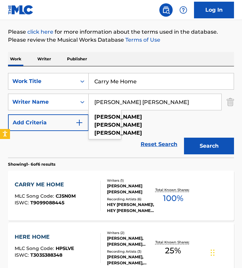
scroll to position [81, 0]
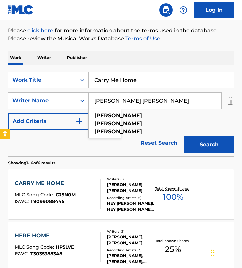
click at [145, 122] on div "SearchWithCriteria56bb005a-112c-4fd1-9512-738c2e664551 Work Title Carry Me Home…" at bounding box center [121, 101] width 226 height 58
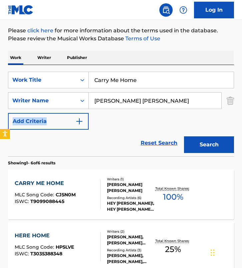
click at [145, 122] on div "SearchWithCriteria56bb005a-112c-4fd1-9512-738c2e664551 Work Title Carry Me Home…" at bounding box center [121, 101] width 226 height 58
click at [97, 142] on div "Reset Search Search" at bounding box center [121, 143] width 226 height 27
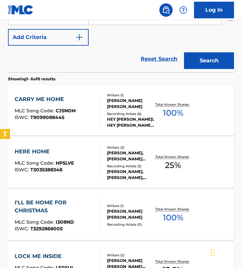
scroll to position [203, 0]
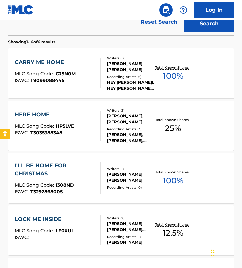
click at [81, 71] on div "CARRY ME HOME MLC Song Code : CJ5N0M ISWC : T9099088445" at bounding box center [58, 73] width 86 height 30
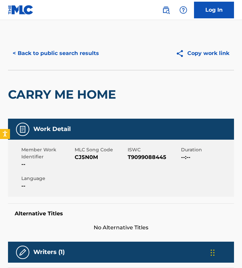
click at [83, 157] on span "CJ5N0M" at bounding box center [101, 158] width 52 height 8
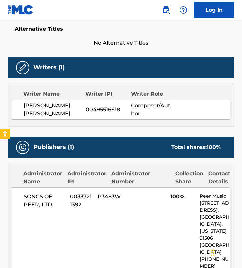
scroll to position [188, 0]
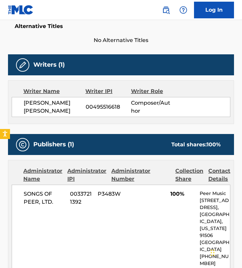
click at [79, 92] on div "Writer Name" at bounding box center [54, 91] width 62 height 8
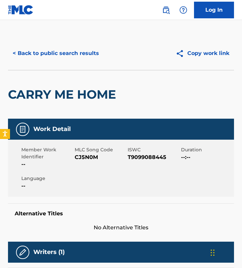
click at [54, 53] on button "< Back to public search results" at bounding box center [56, 53] width 96 height 17
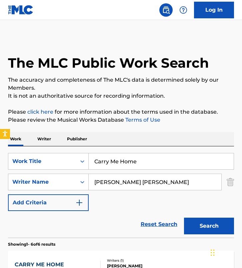
drag, startPoint x: 149, startPoint y: 167, endPoint x: -2, endPoint y: 151, distance: 151.9
click at [0, 151] on html "Accessibility Screen-Reader Guide, Feedback, and Issue Reporting | New window L…" at bounding box center [121, 134] width 242 height 268
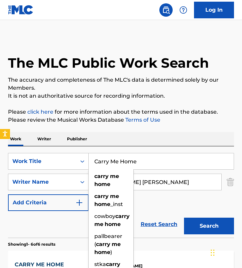
paste input "Indulgenc"
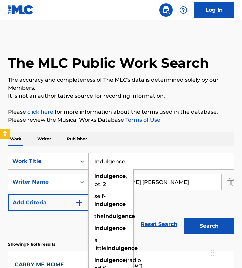
type input "Indulgence"
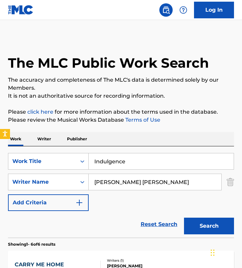
click at [137, 176] on input "[PERSON_NAME] [PERSON_NAME]" at bounding box center [155, 182] width 133 height 16
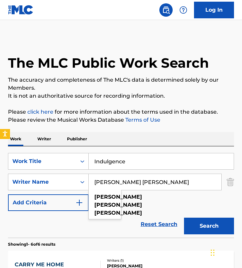
click at [137, 176] on input "[PERSON_NAME] [PERSON_NAME]" at bounding box center [155, 182] width 133 height 16
paste input "[PERSON_NAME] Saint-Denis"
click at [184, 218] on button "Search" at bounding box center [209, 226] width 50 height 17
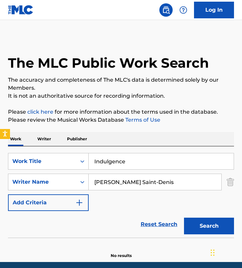
scroll to position [26, 0]
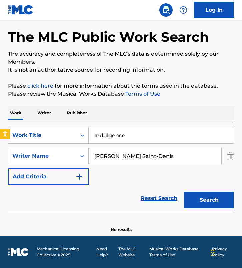
click at [150, 148] on input "[PERSON_NAME] Saint-Denis" at bounding box center [155, 156] width 133 height 16
paste input "[PERSON_NAME]"
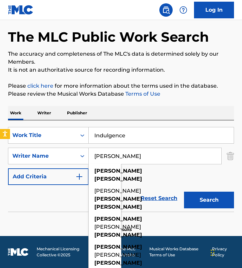
type input "[PERSON_NAME]"
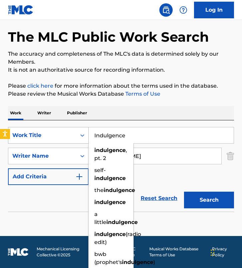
drag, startPoint x: 155, startPoint y: 138, endPoint x: 63, endPoint y: 133, distance: 92.3
click at [63, 133] on div "SearchWithCriteria56bb005a-112c-4fd1-9512-738c2e664551 Work Title Indulgence in…" at bounding box center [121, 135] width 226 height 17
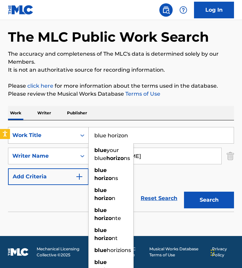
type input "blue horizon"
click at [184, 192] on button "Search" at bounding box center [209, 200] width 50 height 17
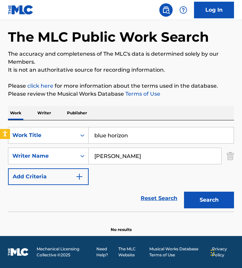
click at [117, 206] on div "Reset Search Search" at bounding box center [121, 198] width 226 height 27
drag, startPoint x: 146, startPoint y: 156, endPoint x: -17, endPoint y: 116, distance: 168.6
click at [0, 116] on html "Accessibility Screen-Reader Guide, Feedback, and Issue Reporting | New window L…" at bounding box center [121, 108] width 242 height 268
paste input "[PERSON_NAME]"
type input "[PERSON_NAME]"
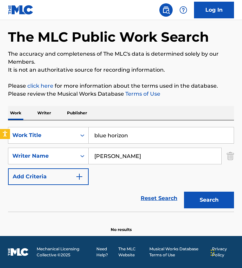
click at [136, 128] on input "blue horizon" at bounding box center [161, 135] width 145 height 16
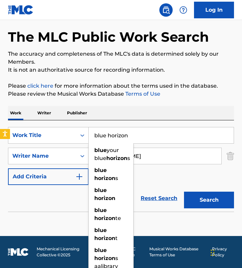
paste input "Slow Day"
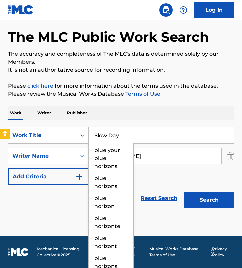
click at [184, 192] on button "Search" at bounding box center [209, 200] width 50 height 17
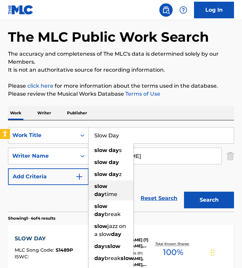
click at [100, 189] on strong "slow" at bounding box center [100, 186] width 13 height 6
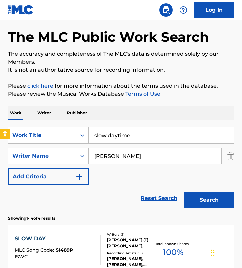
drag, startPoint x: 118, startPoint y: 135, endPoint x: 156, endPoint y: 135, distance: 37.4
click at [156, 135] on input "slow daytime" at bounding box center [161, 135] width 145 height 16
type input "slow day"
click at [184, 192] on button "Search" at bounding box center [209, 200] width 50 height 17
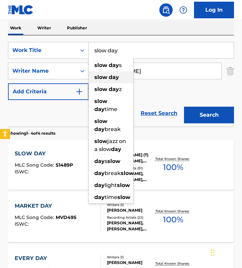
scroll to position [121, 0]
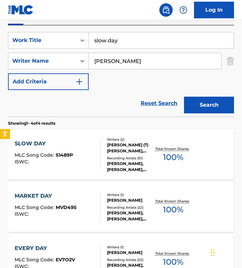
click at [50, 103] on div "Reset Search Search" at bounding box center [121, 103] width 226 height 27
click at [92, 100] on div "Reset Search Search" at bounding box center [121, 103] width 226 height 27
click at [87, 138] on div "SLOW DAY MLC Song Code : S1489P ISWC : Writers ( 2 ) [PERSON_NAME] (T) [PERSON_…" at bounding box center [121, 155] width 226 height 50
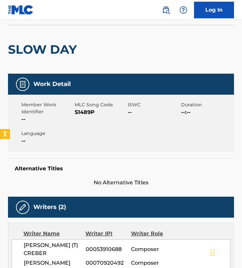
scroll to position [31, 0]
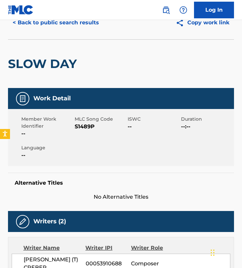
click at [81, 126] on span "S1489P" at bounding box center [101, 127] width 52 height 8
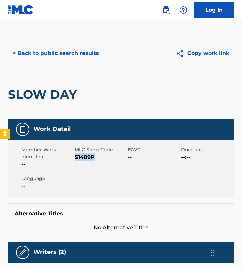
click at [59, 57] on button "< Back to public search results" at bounding box center [56, 53] width 96 height 17
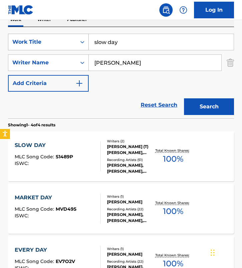
drag, startPoint x: 131, startPoint y: 44, endPoint x: 47, endPoint y: 35, distance: 84.6
click at [47, 35] on div "SearchWithCriteria56bb005a-112c-4fd1-9512-738c2e664551 Work Title slow day" at bounding box center [121, 42] width 226 height 17
paste input "Now I Understand"
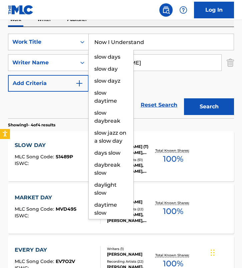
type input "Now I Understand"
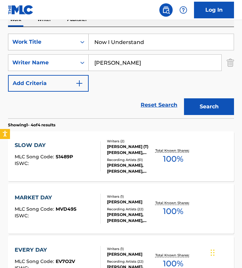
drag, startPoint x: 156, startPoint y: 63, endPoint x: 13, endPoint y: 50, distance: 143.5
click at [13, 50] on div "SearchWithCriteria56bb005a-112c-4fd1-9512-738c2e664551 Work Title Now I Underst…" at bounding box center [121, 63] width 226 height 58
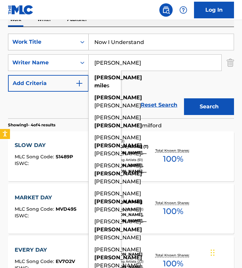
type input "[PERSON_NAME]"
click at [184, 98] on button "Search" at bounding box center [209, 106] width 50 height 17
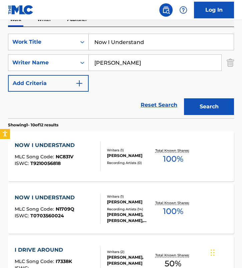
click at [108, 115] on div "Reset Search Search" at bounding box center [121, 105] width 226 height 27
click at [144, 39] on input "Now I Understand" at bounding box center [161, 42] width 145 height 16
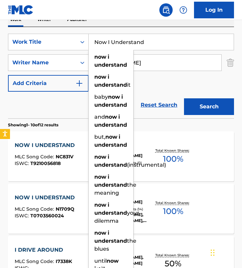
click at [144, 39] on input "Now I Understand" at bounding box center [161, 42] width 145 height 16
paste input "Paint the Town Re"
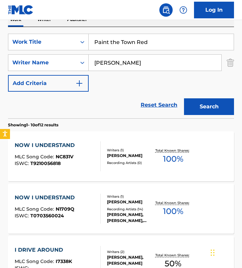
type input "paint the town red"
click at [127, 61] on input "[PERSON_NAME]" at bounding box center [155, 63] width 133 height 16
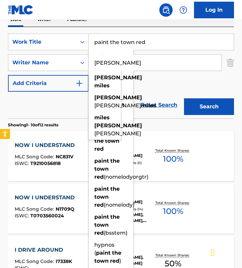
click at [146, 65] on input "[PERSON_NAME]" at bounding box center [155, 63] width 133 height 16
paste input "[PERSON_NAME]"
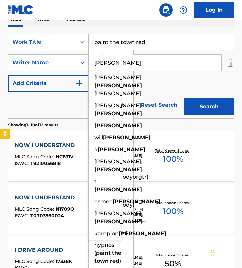
click at [184, 98] on button "Search" at bounding box center [209, 106] width 50 height 17
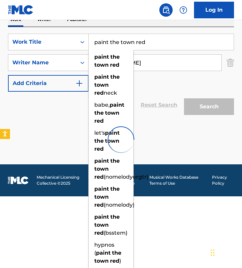
click at [5, 102] on div "The MLC Public Work Search The accuracy and completeness of The MLC's data is d…" at bounding box center [121, 39] width 242 height 244
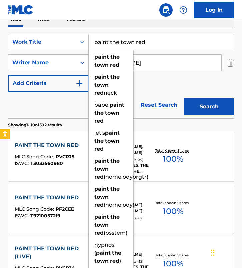
click at [172, 86] on div "SearchWithCriteria56bb005a-112c-4fd1-9512-738c2e664551 Work Title paint the tow…" at bounding box center [121, 63] width 226 height 58
click at [165, 79] on div "SearchWithCriteria56bb005a-112c-4fd1-9512-738c2e664551 Work Title paint the tow…" at bounding box center [121, 63] width 226 height 58
click at [160, 41] on input "paint the town red" at bounding box center [161, 42] width 145 height 16
click at [117, 60] on strong "the" at bounding box center [114, 57] width 9 height 6
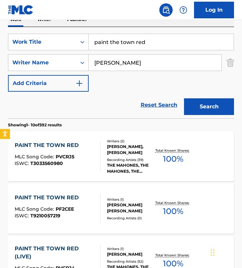
click at [114, 81] on div "SearchWithCriteria56bb005a-112c-4fd1-9512-738c2e664551 Work Title paint the tow…" at bounding box center [121, 63] width 226 height 58
click at [128, 61] on input "[PERSON_NAME]" at bounding box center [155, 63] width 133 height 16
paste input "[PERSON_NAME]"
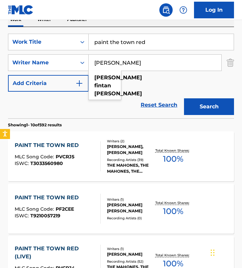
type input "[PERSON_NAME]"
click at [184, 98] on button "Search" at bounding box center [209, 106] width 50 height 17
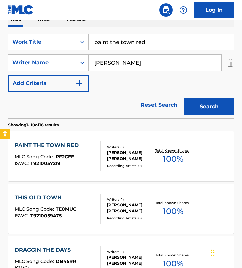
click at [91, 145] on div "PAINT THE TOWN RED MLC Song Code : PF2CEE ISWC : T9210057219" at bounding box center [58, 156] width 86 height 30
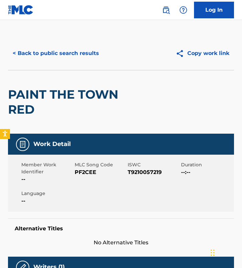
click at [87, 176] on span "PF2CEE" at bounding box center [101, 173] width 52 height 8
click at [68, 43] on div "< Back to public search results Copy work link" at bounding box center [121, 53] width 226 height 33
click at [65, 51] on button "< Back to public search results" at bounding box center [56, 53] width 96 height 17
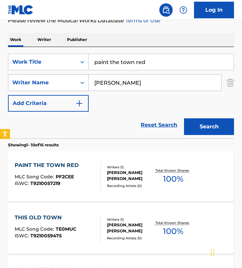
scroll to position [75, 0]
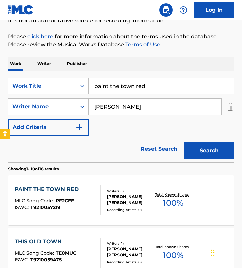
drag, startPoint x: 158, startPoint y: 86, endPoint x: 2, endPoint y: 80, distance: 156.6
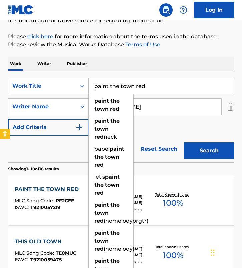
paste input "My first love"
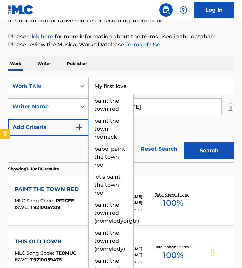
type input "My first love"
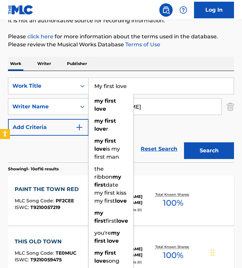
click at [135, 102] on input "[PERSON_NAME]" at bounding box center [155, 107] width 133 height 16
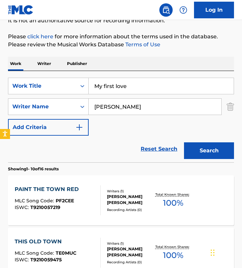
click at [135, 102] on input "[PERSON_NAME]" at bounding box center [155, 107] width 133 height 16
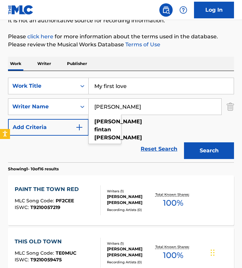
click at [135, 102] on input "[PERSON_NAME]" at bounding box center [155, 107] width 133 height 16
paste input "[PERSON_NAME]"
type input "[PERSON_NAME]"
click at [184, 142] on button "Search" at bounding box center [209, 150] width 50 height 17
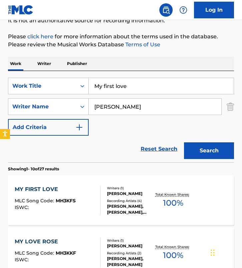
click at [106, 137] on div "Reset Search Search" at bounding box center [121, 149] width 226 height 27
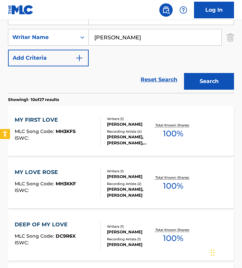
scroll to position [145, 0]
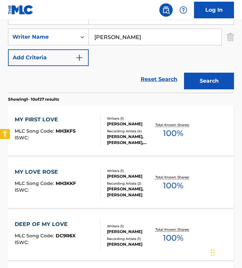
click at [106, 137] on div "Writers ( 1 ) [PERSON_NAME] Recording Artists ( 4 ) [PERSON_NAME], [PERSON_NAME…" at bounding box center [128, 131] width 54 height 30
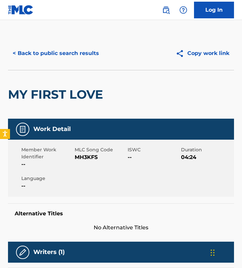
click at [82, 158] on span "MH3KFS" at bounding box center [101, 158] width 52 height 8
click at [38, 53] on button "< Back to public search results" at bounding box center [56, 53] width 96 height 17
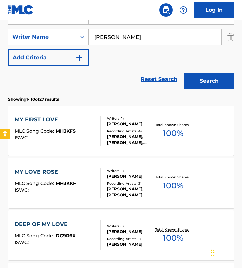
click at [149, 42] on input "[PERSON_NAME]" at bounding box center [155, 37] width 133 height 16
paste input "[PERSON_NAME] [PERSON_NAME]"
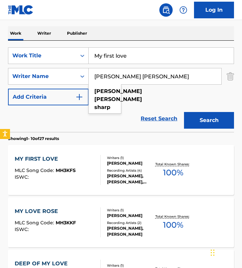
scroll to position [84, 0]
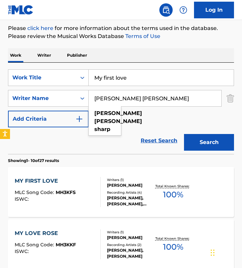
type input "[PERSON_NAME] [PERSON_NAME]"
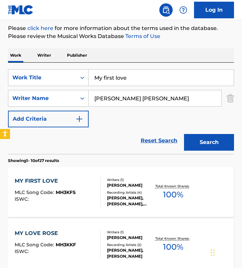
drag, startPoint x: 134, startPoint y: 85, endPoint x: 29, endPoint y: 64, distance: 107.5
click at [29, 64] on div "SearchWithCriteria56bb005a-112c-4fd1-9512-738c2e664551 Work Title My first love…" at bounding box center [121, 108] width 226 height 91
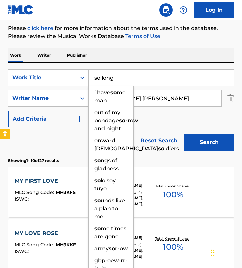
type input "so long"
click at [184, 134] on button "Search" at bounding box center [209, 142] width 50 height 17
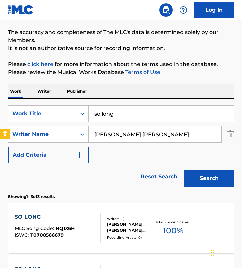
click at [121, 91] on div "Work Writer Publisher" at bounding box center [121, 91] width 226 height 14
click at [187, 186] on button "Search" at bounding box center [209, 178] width 50 height 17
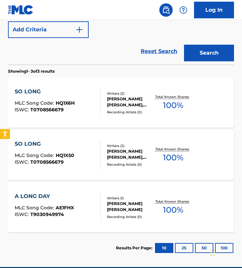
scroll to position [181, 0]
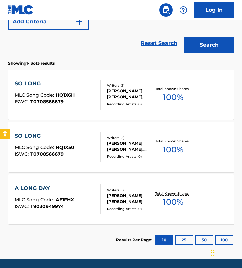
click at [101, 99] on div "Writers ( 2 ) [PERSON_NAME] [PERSON_NAME], [PERSON_NAME] Recording Artists ( 0 )" at bounding box center [128, 95] width 54 height 24
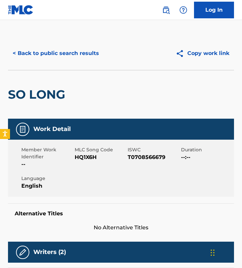
click at [81, 159] on span "HQ1X6H" at bounding box center [101, 158] width 52 height 8
click at [60, 48] on button "< Back to public search results" at bounding box center [56, 53] width 96 height 17
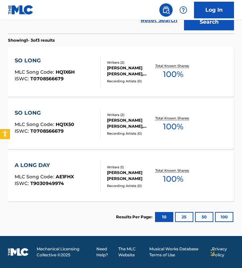
click at [55, 74] on span "MLC Song Code :" at bounding box center [35, 72] width 41 height 6
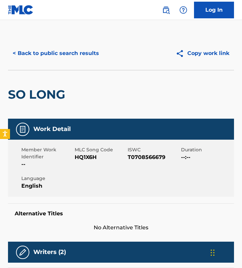
click at [85, 158] on span "HQ1X6H" at bounding box center [101, 158] width 52 height 8
click at [54, 53] on button "< Back to public search results" at bounding box center [56, 53] width 96 height 17
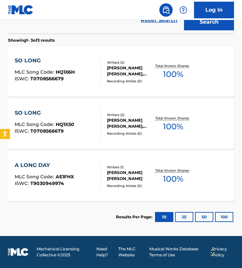
click at [81, 128] on div "SO LONG MLC Song Code : HQ1X50 ISWC : T0708566679" at bounding box center [58, 124] width 86 height 30
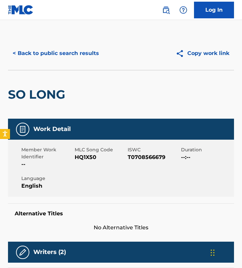
click at [83, 160] on span "HQ1X50" at bounding box center [101, 158] width 52 height 8
click at [94, 160] on span "HQ1X50" at bounding box center [101, 158] width 52 height 8
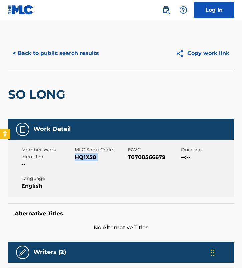
click at [50, 52] on button "< Back to public search results" at bounding box center [56, 53] width 96 height 17
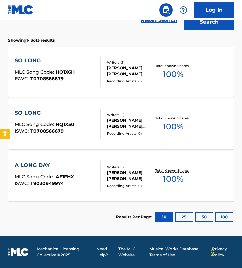
click at [85, 61] on div "SO LONG MLC Song Code : HQ1X6H ISWC : T0708566679" at bounding box center [58, 72] width 86 height 30
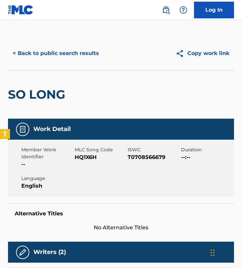
click at [90, 155] on span "HQ1X6H" at bounding box center [101, 158] width 52 height 8
click at [50, 37] on div "< Back to public search results Copy work link" at bounding box center [121, 53] width 226 height 33
click at [50, 55] on button "< Back to public search results" at bounding box center [56, 53] width 96 height 17
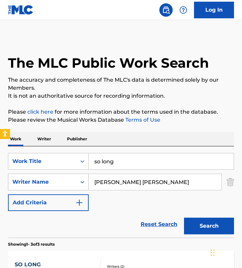
drag, startPoint x: 154, startPoint y: 179, endPoint x: 47, endPoint y: 179, distance: 107.1
click at [51, 179] on div "SearchWithCriteria850d54ec-a929-431b-bdbd-cebfc9ff6438 Writer Name [PERSON_NAME…" at bounding box center [121, 182] width 226 height 17
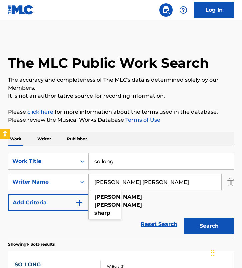
paste input "[PERSON_NAME]"
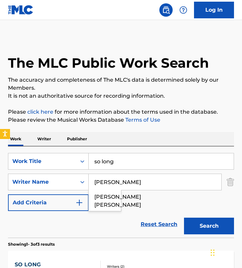
type input "[PERSON_NAME]"
drag, startPoint x: 131, startPoint y: 158, endPoint x: 24, endPoint y: 158, distance: 106.8
click at [24, 158] on div "SearchWithCriteria56bb005a-112c-4fd1-9512-738c2e664551 Work Title so long" at bounding box center [121, 161] width 226 height 17
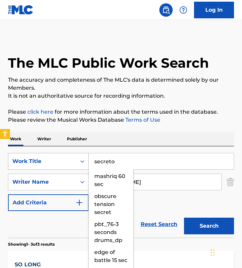
type input "secreto"
click at [184, 218] on button "Search" at bounding box center [209, 226] width 50 height 17
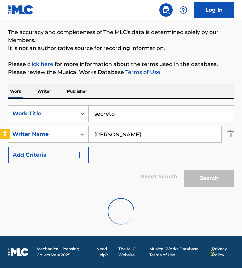
scroll to position [48, 0]
click at [49, 199] on div at bounding box center [121, 211] width 226 height 43
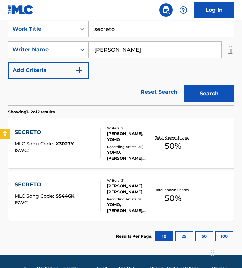
scroll to position [133, 0]
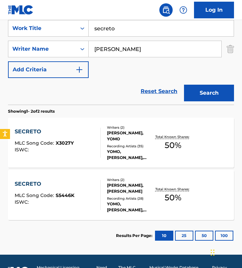
click at [85, 195] on div "SECRETO MLC Song Code : S5446K ISWC :" at bounding box center [58, 195] width 86 height 30
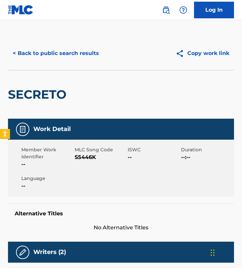
click at [86, 156] on span "S5446K" at bounding box center [101, 158] width 52 height 8
click at [53, 56] on button "< Back to public search results" at bounding box center [56, 53] width 96 height 17
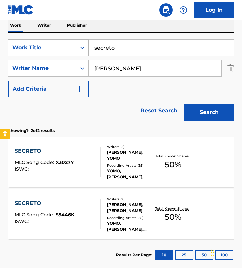
drag, startPoint x: 127, startPoint y: 50, endPoint x: 34, endPoint y: 43, distance: 93.4
click at [34, 43] on div "SearchWithCriteria56bb005a-112c-4fd1-9512-738c2e664551 Work Title secreto" at bounding box center [121, 47] width 226 height 17
paste input "Just In Case"
type input "just in case"
click at [127, 60] on div "[PERSON_NAME]" at bounding box center [155, 68] width 133 height 17
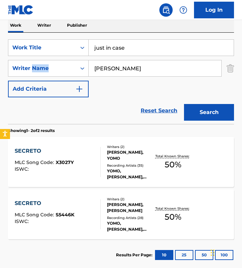
click at [150, 67] on input "[PERSON_NAME]" at bounding box center [155, 68] width 133 height 16
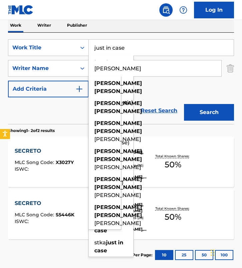
click at [150, 67] on input "[PERSON_NAME]" at bounding box center [155, 68] width 133 height 16
paste input "[PERSON_NAME]"
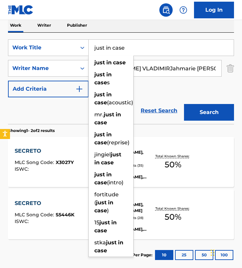
click at [150, 67] on input "[PERSON_NAME] VLADIMIRJahmarie [PERSON_NAME]" at bounding box center [155, 68] width 133 height 16
paste input "[PERSON_NAME]"
click at [150, 67] on input "[PERSON_NAME] Jahmarie [PERSON_NAME] [PERSON_NAME]" at bounding box center [155, 68] width 133 height 16
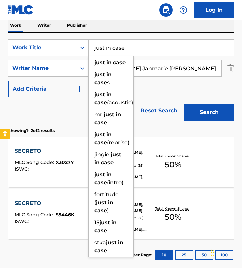
click at [150, 67] on input "[PERSON_NAME] Jahmarie [PERSON_NAME] [PERSON_NAME]" at bounding box center [155, 68] width 133 height 16
paste input "Jahmarie"
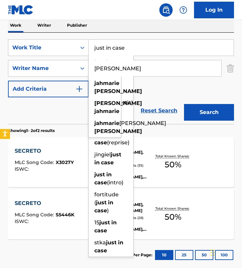
type input "[PERSON_NAME]"
click at [162, 91] on div "SearchWithCriteria56bb005a-112c-4fd1-9512-738c2e664551 Work Title just in case …" at bounding box center [121, 68] width 226 height 58
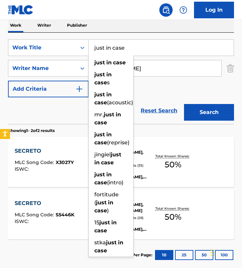
click at [154, 58] on div "SearchWithCriteria56bb005a-112c-4fd1-9512-738c2e664551 Work Title just in case …" at bounding box center [121, 68] width 226 height 58
click at [120, 59] on div "just in case" at bounding box center [111, 63] width 45 height 12
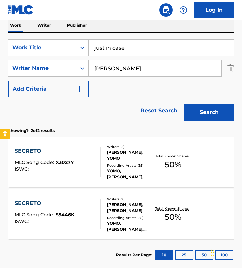
click at [195, 98] on div "Search" at bounding box center [207, 110] width 53 height 27
click at [196, 114] on button "Search" at bounding box center [209, 112] width 50 height 17
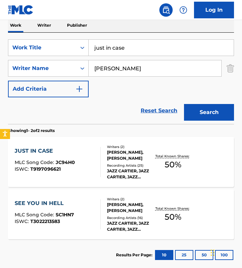
click at [96, 161] on div at bounding box center [97, 162] width 5 height 30
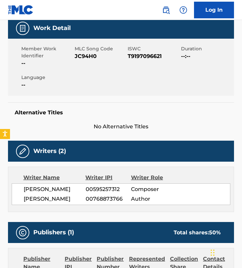
scroll to position [102, 0]
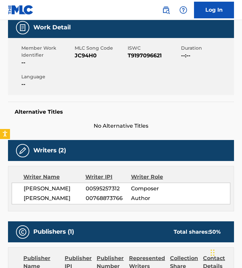
click at [85, 54] on span "JC94H0" at bounding box center [101, 56] width 52 height 8
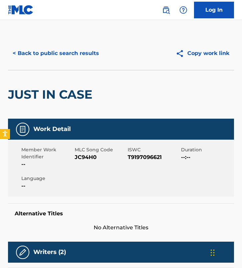
click at [58, 64] on div "< Back to public search results Copy work link" at bounding box center [121, 53] width 226 height 33
click at [57, 58] on button "< Back to public search results" at bounding box center [56, 53] width 96 height 17
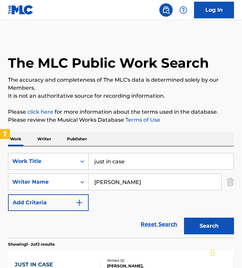
scroll to position [114, 0]
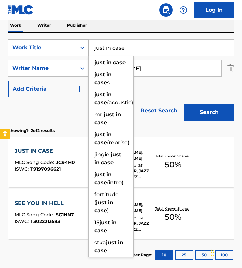
drag, startPoint x: 134, startPoint y: 45, endPoint x: 48, endPoint y: 41, distance: 86.2
click at [48, 41] on div "SearchWithCriteria56bb005a-112c-4fd1-9512-738c2e664551 Work Title just in case …" at bounding box center [121, 47] width 226 height 17
paste input "Mistleto"
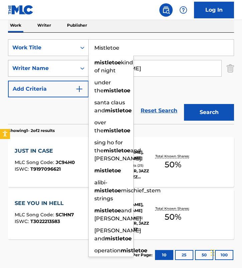
type input "Mistletoe"
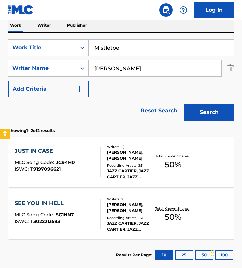
click at [165, 65] on input "[PERSON_NAME]" at bounding box center [155, 68] width 133 height 16
paste input "[PERSON_NAME]"
click at [184, 104] on button "Search" at bounding box center [209, 112] width 50 height 17
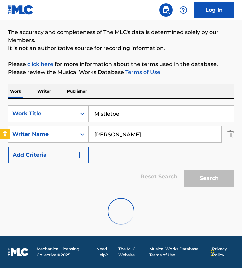
scroll to position [48, 0]
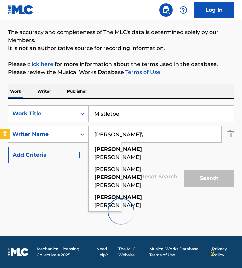
type input "[PERSON_NAME]"
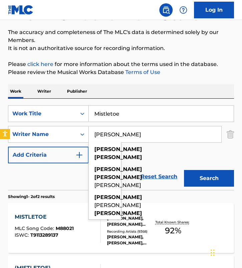
click at [184, 170] on button "Search" at bounding box center [209, 178] width 50 height 17
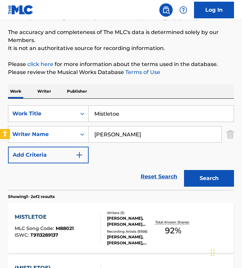
click at [112, 155] on div "SearchWithCriteria56bb005a-112c-4fd1-9512-738c2e664551 Work Title Mistletoe Sea…" at bounding box center [121, 134] width 226 height 58
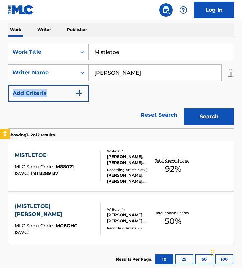
scroll to position [114, 0]
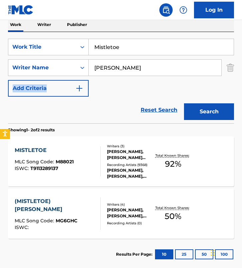
click at [117, 173] on div "[PERSON_NAME], [PERSON_NAME], [PERSON_NAME], [PERSON_NAME], [PERSON_NAME]" at bounding box center [130, 174] width 47 height 12
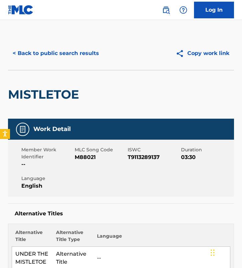
click at [87, 157] on span "M88021" at bounding box center [101, 158] width 52 height 8
click at [39, 45] on button "< Back to public search results" at bounding box center [56, 53] width 96 height 17
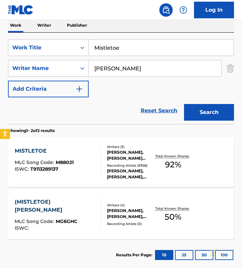
drag, startPoint x: 144, startPoint y: 48, endPoint x: 22, endPoint y: 38, distance: 122.6
click at [22, 38] on div "SearchWithCriteria56bb005a-112c-4fd1-9512-738c2e664551 Work Title Mistletoe Sea…" at bounding box center [121, 78] width 226 height 91
paste input "Blow Up"
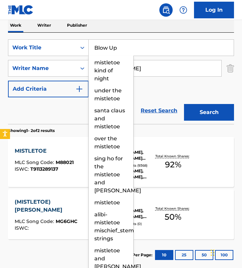
type input "Blow Up"
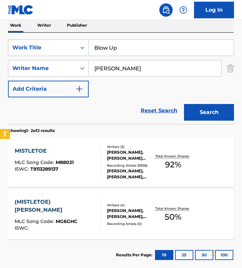
click at [161, 61] on input "[PERSON_NAME]" at bounding box center [155, 68] width 133 height 16
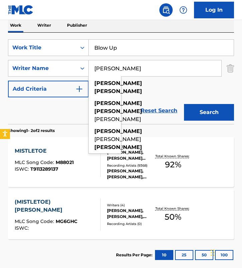
click at [161, 67] on input "[PERSON_NAME]" at bounding box center [155, 68] width 133 height 16
paste input "[PERSON_NAME] [PERSON_NAME]"
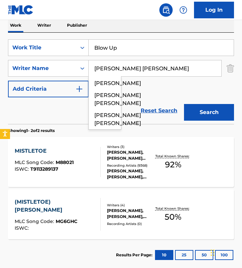
scroll to position [0, 68]
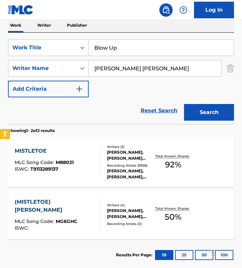
click at [117, 69] on input "[PERSON_NAME] [PERSON_NAME]" at bounding box center [155, 68] width 133 height 16
drag, startPoint x: 155, startPoint y: 68, endPoint x: 243, endPoint y: 72, distance: 88.9
click at [242, 72] on html "Accessibility Screen-Reader Guide, Feedback, and Issue Reporting | New window L…" at bounding box center [121, 20] width 242 height 268
type input "[PERSON_NAME]"
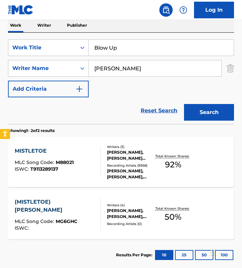
click at [184, 104] on button "Search" at bounding box center [209, 112] width 50 height 17
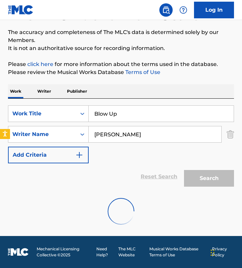
scroll to position [114, 0]
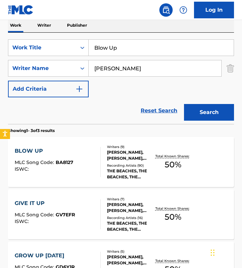
click at [96, 155] on div at bounding box center [97, 162] width 5 height 30
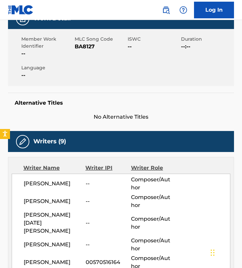
scroll to position [63, 0]
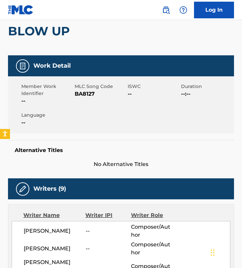
click at [84, 98] on div "MLC Song Code BA8127" at bounding box center [101, 94] width 53 height 22
click at [84, 94] on span "BA8127" at bounding box center [101, 94] width 52 height 8
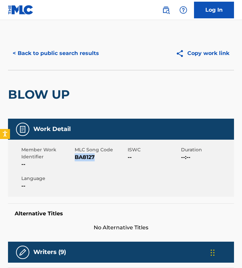
click at [63, 55] on button "< Back to public search results" at bounding box center [56, 53] width 96 height 17
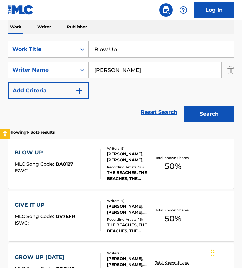
drag, startPoint x: 142, startPoint y: 49, endPoint x: -4, endPoint y: 49, distance: 146.8
click at [0, 49] on html "Accessibility Screen-Reader Guide, Feedback, and Issue Reporting | New window L…" at bounding box center [121, 22] width 242 height 268
paste input "Rude"
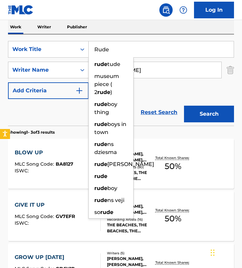
type input "Rude"
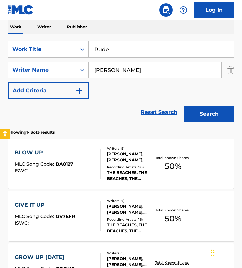
click at [142, 68] on input "[PERSON_NAME]" at bounding box center [155, 70] width 133 height 16
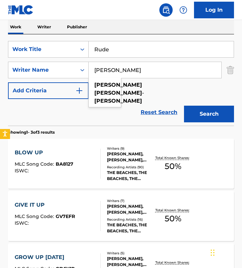
paste input "[PERSON_NAME] SpivakMark PellizzerNasri Atweh"
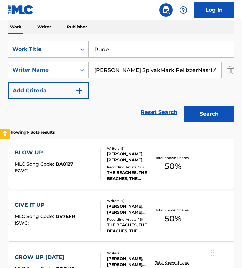
scroll to position [0, 8]
drag, startPoint x: 123, startPoint y: 70, endPoint x: 244, endPoint y: 71, distance: 121.1
click at [242, 71] on html "Accessibility Screen-Reader Guide, Feedback, and Issue Reporting | New window L…" at bounding box center [121, 22] width 242 height 268
type input "[PERSON_NAME]"
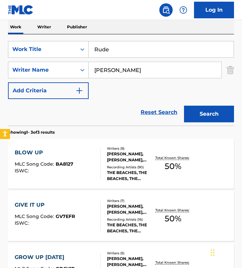
click at [184, 106] on button "Search" at bounding box center [209, 114] width 50 height 17
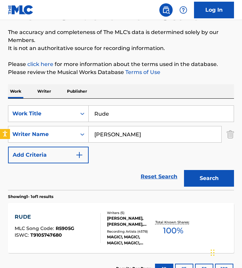
scroll to position [99, 0]
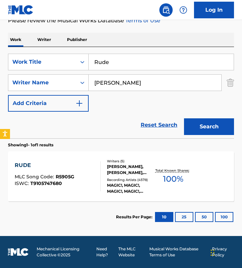
click at [84, 185] on div "RUDE MLC Song Code : R5905G ISWC : T9105747680" at bounding box center [58, 177] width 86 height 30
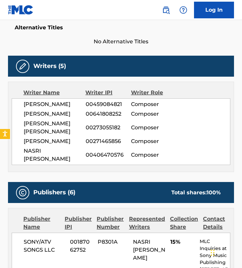
scroll to position [188, 0]
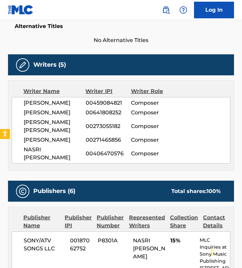
click at [71, 142] on span "[PERSON_NAME]" at bounding box center [55, 140] width 62 height 8
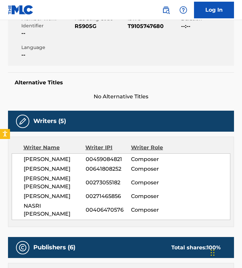
scroll to position [113, 0]
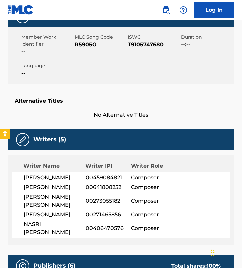
click at [90, 42] on span "R5905G" at bounding box center [101, 45] width 52 height 8
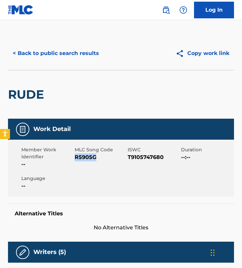
click at [44, 52] on button "< Back to public search results" at bounding box center [56, 53] width 96 height 17
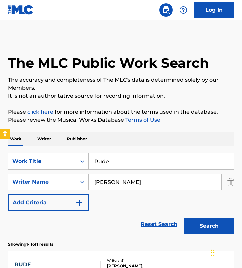
scroll to position [61, 0]
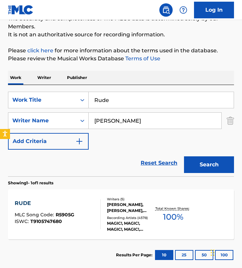
drag, startPoint x: 125, startPoint y: 99, endPoint x: 33, endPoint y: 90, distance: 92.2
click at [33, 90] on div "SearchWithCriteria56bb005a-112c-4fd1-9512-738c2e664551 Work Title Rude SearchWi…" at bounding box center [121, 130] width 226 height 91
paste input "The Hum"
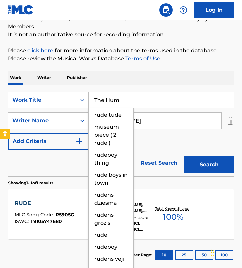
type input "The Hum"
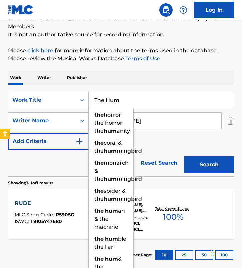
click at [137, 114] on input "[PERSON_NAME]" at bounding box center [155, 121] width 133 height 16
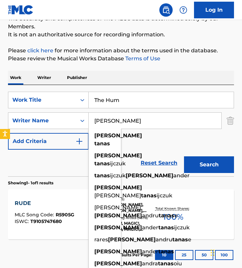
click at [140, 117] on input "[PERSON_NAME]" at bounding box center [155, 121] width 133 height 16
paste input "Chin [PERSON_NAME]"
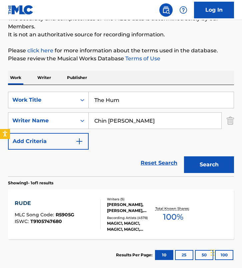
drag, startPoint x: 124, startPoint y: 121, endPoint x: 167, endPoint y: 121, distance: 43.4
click at [167, 121] on input "Chin [PERSON_NAME]" at bounding box center [155, 121] width 133 height 16
type input "[PERSON_NAME]"
click at [184, 157] on button "Search" at bounding box center [209, 165] width 50 height 17
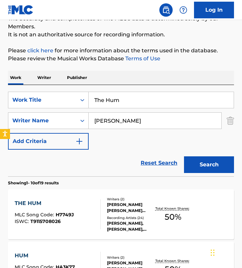
click at [114, 141] on div "SearchWithCriteria56bb005a-112c-4fd1-9512-738c2e664551 Work Title The Hum Searc…" at bounding box center [121, 121] width 226 height 58
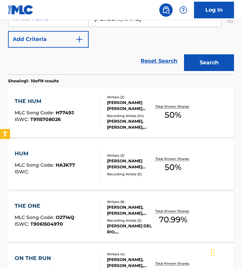
scroll to position [167, 0]
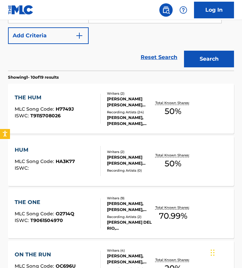
click at [115, 101] on div "[PERSON_NAME] [PERSON_NAME] MOOKING, [PERSON_NAME]" at bounding box center [130, 102] width 47 height 12
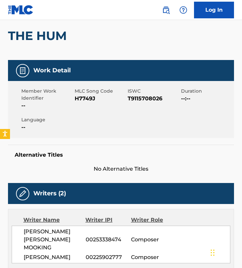
scroll to position [59, 0]
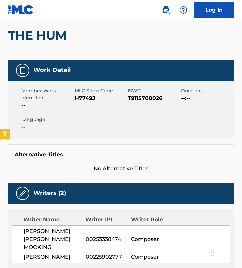
click at [91, 99] on span "H7749J" at bounding box center [101, 98] width 52 height 8
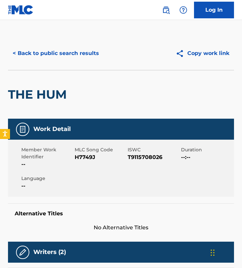
click at [29, 41] on div "< Back to public search results Copy work link" at bounding box center [121, 53] width 226 height 33
click at [31, 52] on button "< Back to public search results" at bounding box center [56, 53] width 96 height 17
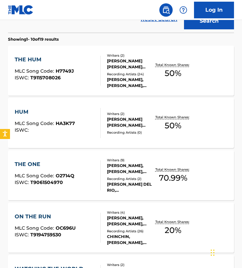
click at [56, 119] on div "HUM MLC Song Code : HA3K77 ISWC :" at bounding box center [45, 123] width 60 height 30
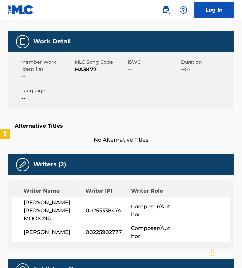
scroll to position [89, 0]
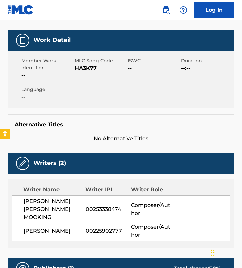
click at [83, 67] on span "HA3K77" at bounding box center [101, 68] width 52 height 8
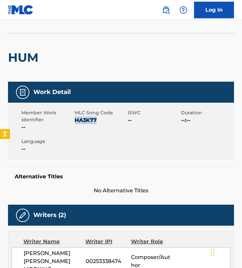
scroll to position [0, 0]
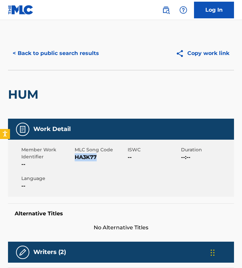
click at [48, 52] on button "< Back to public search results" at bounding box center [56, 53] width 96 height 17
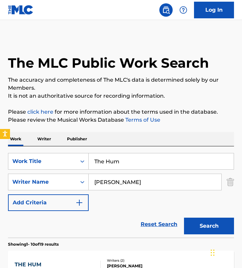
drag, startPoint x: 87, startPoint y: 160, endPoint x: -6, endPoint y: 136, distance: 96.3
click at [0, 136] on html "Accessibility Screen-Reader Guide, Feedback, and Issue Reporting | New window L…" at bounding box center [121, 134] width 242 height 268
paste input "Better Me"
type input "better me better"
click at [115, 182] on input "[PERSON_NAME]" at bounding box center [155, 182] width 133 height 16
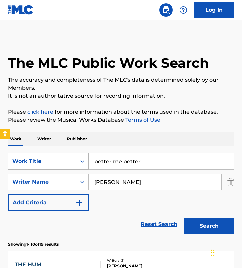
click at [115, 182] on input "[PERSON_NAME]" at bounding box center [155, 182] width 133 height 16
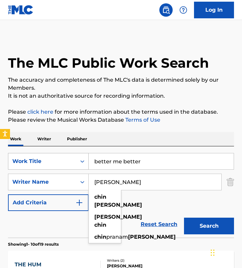
click at [115, 182] on input "[PERSON_NAME]" at bounding box center [155, 182] width 133 height 16
paste input "[PERSON_NAME]"
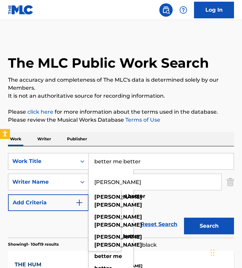
type input "[PERSON_NAME]"
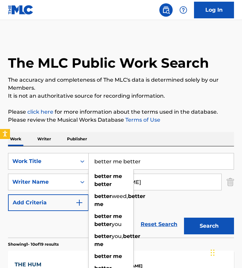
drag, startPoint x: 125, startPoint y: 162, endPoint x: 172, endPoint y: 162, distance: 46.1
click at [172, 162] on input "better me better" at bounding box center [161, 162] width 145 height 16
type input "better me"
click at [184, 218] on button "Search" at bounding box center [209, 226] width 50 height 17
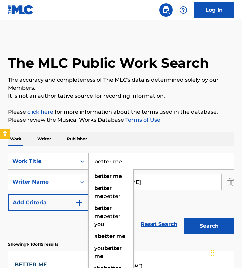
click at [107, 138] on div "Work Writer Publisher" at bounding box center [121, 139] width 226 height 14
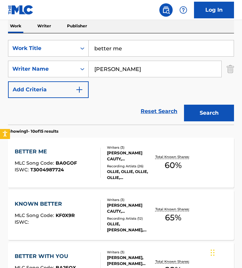
scroll to position [117, 0]
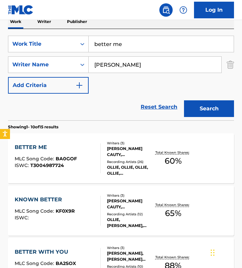
click at [209, 115] on button "Search" at bounding box center [209, 108] width 50 height 17
click at [121, 154] on div "[PERSON_NAME] CAUTY, [PERSON_NAME], [PERSON_NAME]" at bounding box center [130, 152] width 47 height 12
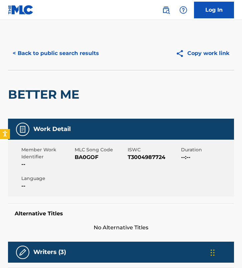
click at [40, 54] on button "< Back to public search results" at bounding box center [56, 53] width 96 height 17
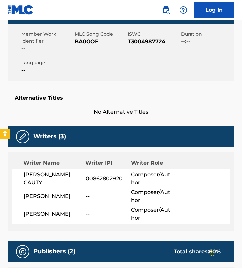
scroll to position [115, 0]
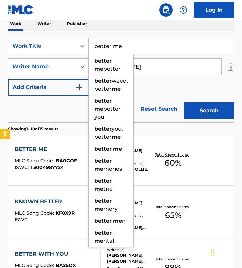
drag, startPoint x: 131, startPoint y: 53, endPoint x: 18, endPoint y: 36, distance: 114.7
click at [18, 36] on div "SearchWithCriteria56bb005a-112c-4fd1-9512-738c2e664551 Work Title better me bet…" at bounding box center [121, 76] width 226 height 91
paste input "Bloom"
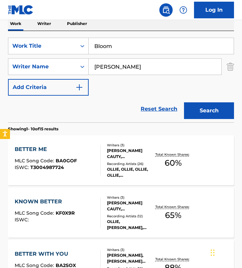
type input "the bloomsbury set 2"
click at [124, 69] on input "[PERSON_NAME]" at bounding box center [155, 67] width 133 height 16
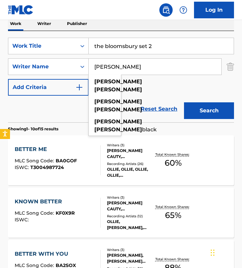
paste input "[PERSON_NAME]"
click at [184, 102] on button "Search" at bounding box center [209, 110] width 50 height 17
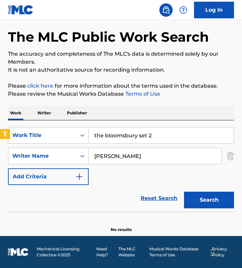
scroll to position [26, 0]
click at [152, 157] on input "[PERSON_NAME]" at bounding box center [155, 156] width 133 height 16
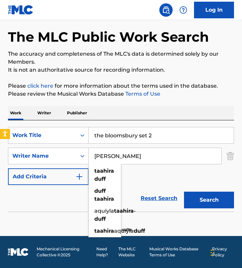
click at [152, 157] on input "[PERSON_NAME]" at bounding box center [155, 156] width 133 height 16
paste input "[PERSON_NAME] J'an B"
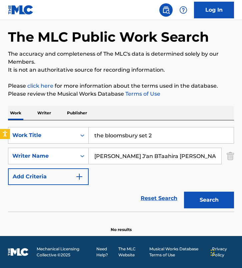
drag, startPoint x: 136, startPoint y: 157, endPoint x: 219, endPoint y: 160, distance: 82.5
click at [219, 160] on input "[PERSON_NAME] J'an BTaahira [PERSON_NAME]" at bounding box center [155, 156] width 133 height 16
click at [184, 192] on button "Search" at bounding box center [209, 200] width 50 height 17
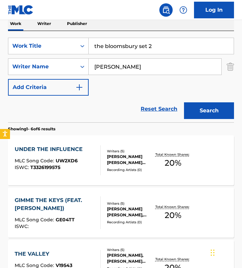
scroll to position [120, 0]
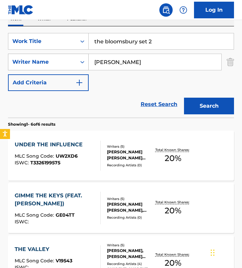
drag, startPoint x: 148, startPoint y: 63, endPoint x: 34, endPoint y: 63, distance: 113.5
click at [34, 63] on div "SearchWithCriteria850d54ec-a929-431b-bdbd-cebfc9ff6438 Writer Name [PERSON_NAME]" at bounding box center [121, 62] width 226 height 17
paste input "[PERSON_NAME] BTaahira Duff"
drag, startPoint x: 126, startPoint y: 63, endPoint x: 194, endPoint y: 63, distance: 68.1
click at [194, 63] on input "[PERSON_NAME] BTaahira Duff" at bounding box center [155, 62] width 133 height 16
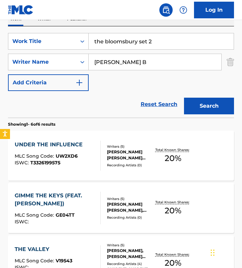
type input "[PERSON_NAME] B"
click at [184, 98] on button "Search" at bounding box center [209, 106] width 50 height 17
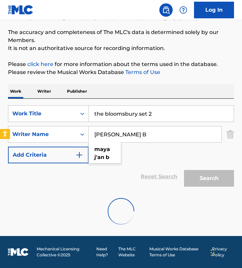
scroll to position [26, 0]
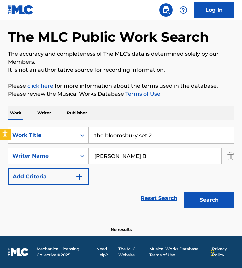
drag, startPoint x: 155, startPoint y: 133, endPoint x: 5, endPoint y: 131, distance: 149.8
click at [5, 132] on body "Accessibility Screen-Reader Guide, Feedback, and Issue Reporting | New window L…" at bounding box center [121, 108] width 242 height 268
paste input "Five Hours"
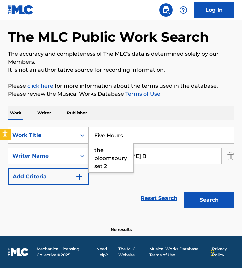
type input "Five Hours"
click at [132, 150] on input "[PERSON_NAME] B" at bounding box center [155, 156] width 133 height 16
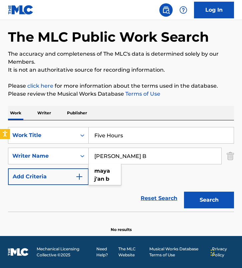
click at [132, 150] on input "[PERSON_NAME] B" at bounding box center [155, 156] width 133 height 16
paste input "[PERSON_NAME]"
type input "[PERSON_NAME]"
click at [184, 192] on button "Search" at bounding box center [209, 200] width 50 height 17
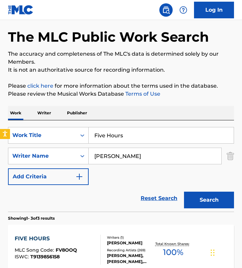
click at [111, 200] on div "Reset Search Search" at bounding box center [121, 198] width 226 height 27
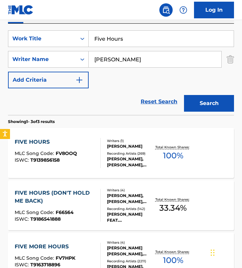
scroll to position [123, 0]
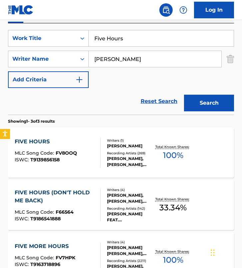
click at [87, 153] on div "FIVE HOURS MLC Song Code : FV8OOQ ISWC : T9139856158" at bounding box center [58, 153] width 86 height 30
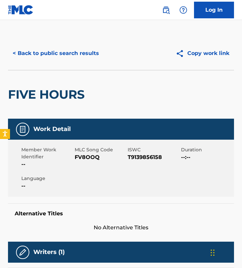
click at [83, 157] on span "FV8OOQ" at bounding box center [101, 158] width 52 height 8
click at [47, 54] on button "< Back to public search results" at bounding box center [56, 53] width 96 height 17
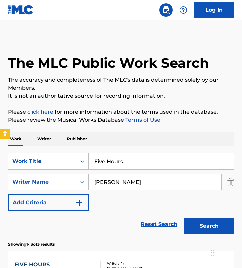
scroll to position [123, 0]
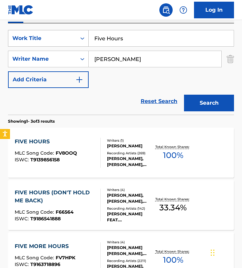
drag, startPoint x: 135, startPoint y: 40, endPoint x: 40, endPoint y: 40, distance: 95.1
click at [40, 40] on div "SearchWithCriteria56bb005a-112c-4fd1-9512-738c2e664551 Work Title Five Hours" at bounding box center [121, 38] width 226 height 17
paste input "Wooden Stai"
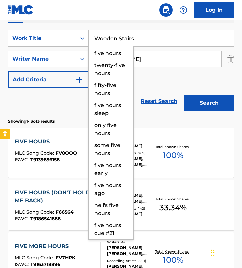
type input "Wooden Stairs"
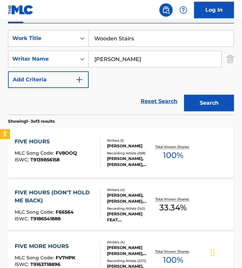
click at [152, 63] on input "[PERSON_NAME]" at bounding box center [155, 59] width 133 height 16
paste input "[PERSON_NAME]"
type input "[PERSON_NAME]"
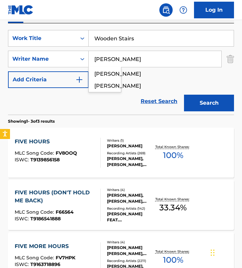
click at [184, 95] on button "Search" at bounding box center [209, 103] width 50 height 17
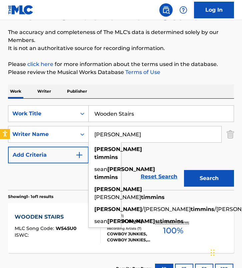
click at [112, 83] on div "The MLC Public Work Search The accuracy and completeness of The MLC's data is d…" at bounding box center [121, 137] width 242 height 296
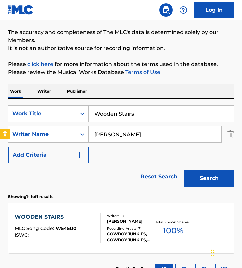
click at [110, 92] on div "Work Writer Publisher" at bounding box center [121, 91] width 226 height 14
click at [94, 175] on div "Reset Search Search" at bounding box center [121, 177] width 226 height 27
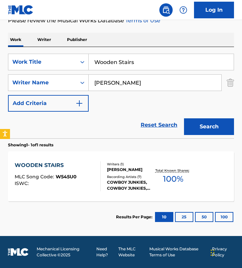
click at [94, 175] on div "WOODEN STAIRS MLC Song Code : W545U0 ISWC :" at bounding box center [58, 177] width 86 height 30
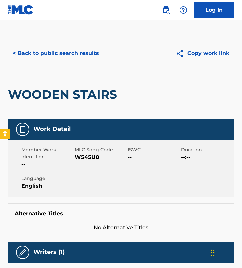
click at [88, 158] on span "W545U0" at bounding box center [101, 158] width 52 height 8
click at [53, 52] on button "< Back to public search results" at bounding box center [56, 53] width 96 height 17
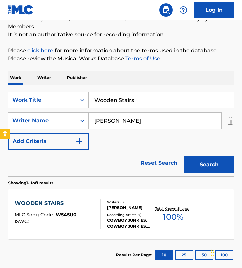
drag, startPoint x: 141, startPoint y: 97, endPoint x: 176, endPoint y: 104, distance: 35.9
click at [176, 104] on input "Wooden Stairs" at bounding box center [161, 100] width 145 height 16
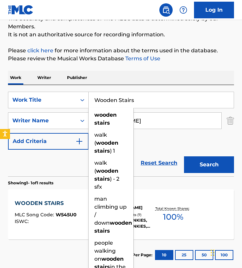
paste input "Spastik"
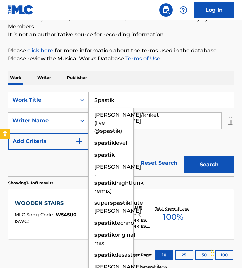
type input "Spastik"
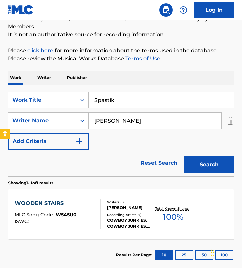
click at [150, 115] on input "[PERSON_NAME]" at bounding box center [155, 121] width 133 height 16
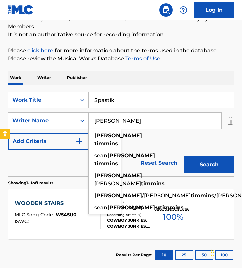
paste input "[PERSON_NAME]"
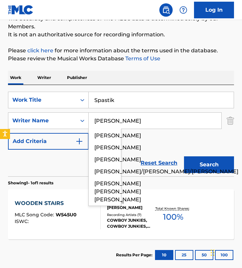
type input "[PERSON_NAME]"
click at [184, 157] on button "Search" at bounding box center [209, 165] width 50 height 17
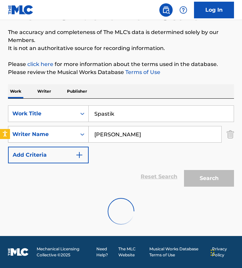
scroll to position [26, 0]
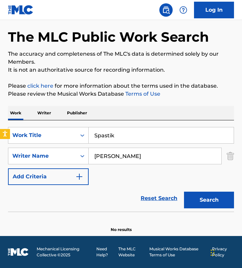
drag, startPoint x: 135, startPoint y: 137, endPoint x: -4, endPoint y: 112, distance: 141.7
click at [0, 112] on html "Accessibility Screen-Reader Guide, Feedback, and Issue Reporting | New window L…" at bounding box center [121, 108] width 242 height 268
paste input "Push the Feeling On"
click at [117, 134] on input "Push the Feeling On" at bounding box center [161, 135] width 145 height 16
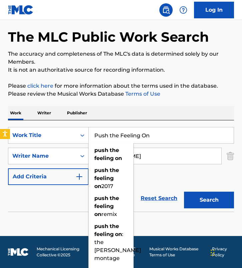
click at [117, 134] on input "Push the Feeling On" at bounding box center [161, 135] width 145 height 16
paste input "Seventee"
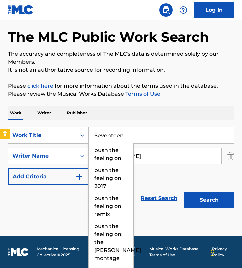
type input "Seventeen"
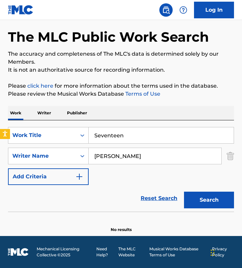
click at [152, 156] on input "[PERSON_NAME]" at bounding box center [155, 156] width 133 height 16
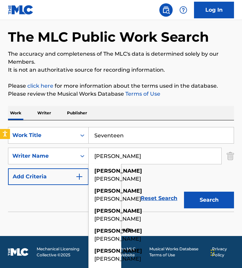
type input "[PERSON_NAME]"
click at [184, 192] on button "Search" at bounding box center [209, 200] width 50 height 17
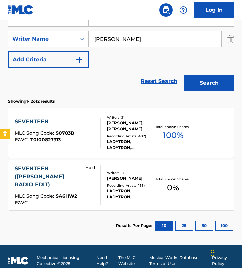
scroll to position [152, 0]
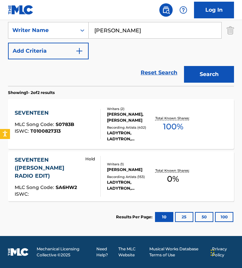
click at [92, 115] on div "SEVENTEEN MLC Song Code : S0783B ISWC : T0100827313" at bounding box center [58, 124] width 86 height 30
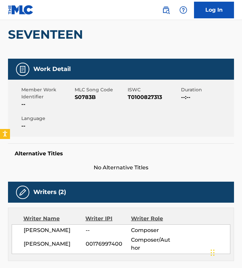
scroll to position [60, 0]
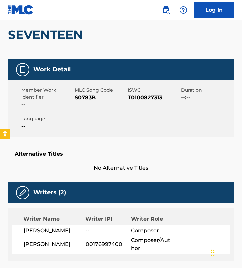
click at [82, 100] on span "S0783B" at bounding box center [101, 98] width 52 height 8
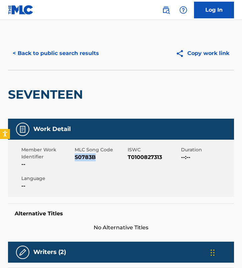
click at [52, 49] on button "< Back to public search results" at bounding box center [56, 53] width 96 height 17
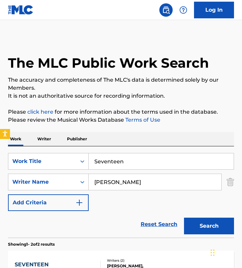
scroll to position [112, 0]
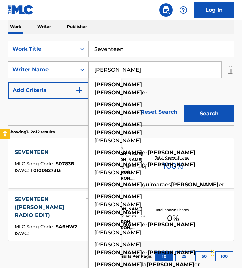
drag, startPoint x: 142, startPoint y: 73, endPoint x: 69, endPoint y: 72, distance: 73.1
click at [71, 72] on div "SearchWithCriteria850d54ec-a929-431b-bdbd-cebfc9ff6438 Writer Name [PERSON_NAME…" at bounding box center [121, 69] width 226 height 17
paste input "Wanting Qu"
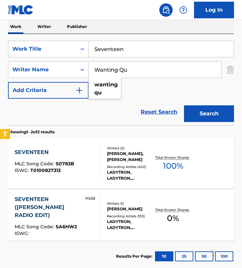
type input "Wanting Qu"
drag, startPoint x: 105, startPoint y: 50, endPoint x: 53, endPoint y: 49, distance: 52.4
click at [53, 49] on div "SearchWithCriteria56bb005a-112c-4fd1-9512-738c2e664551 Work Title Seventeen" at bounding box center [121, 49] width 226 height 17
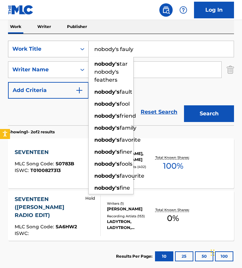
click at [184, 105] on button "Search" at bounding box center [209, 113] width 50 height 17
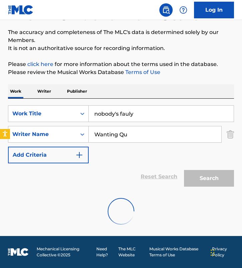
scroll to position [99, 0]
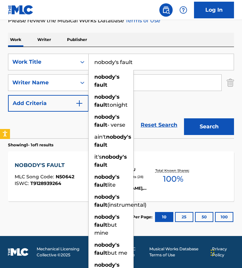
type input "nobody's fault"
click at [184, 118] on button "Search" at bounding box center [209, 126] width 50 height 17
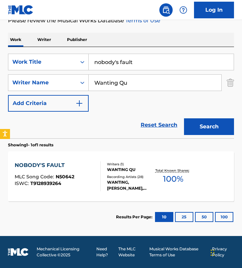
click at [95, 159] on div "NOBODY'S FAULT MLC Song Code : N50642 ISWC : T9128939264 Writers ( 1 ) WANTING …" at bounding box center [121, 176] width 226 height 50
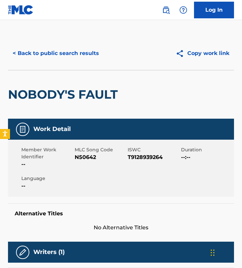
click at [86, 162] on div "MLC Song Code N50642" at bounding box center [101, 157] width 53 height 22
click at [86, 156] on span "N50642" at bounding box center [101, 158] width 52 height 8
click at [50, 55] on button "< Back to public search results" at bounding box center [56, 53] width 96 height 17
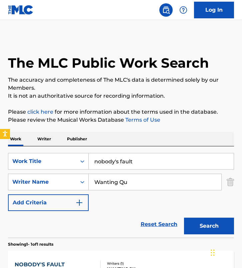
scroll to position [61, 0]
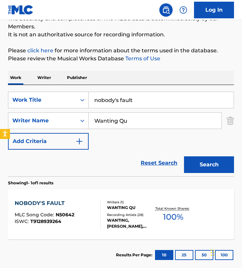
drag, startPoint x: 106, startPoint y: 104, endPoint x: -13, endPoint y: 87, distance: 120.9
click at [0, 87] on html "Accessibility Screen-Reader Guide, Feedback, and Issue Reporting | New window L…" at bounding box center [121, 73] width 242 height 268
paste input "Clean Eyes"
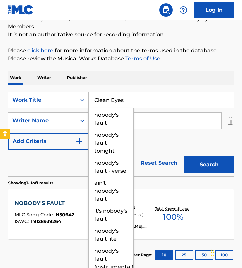
type input "Clean Eyes"
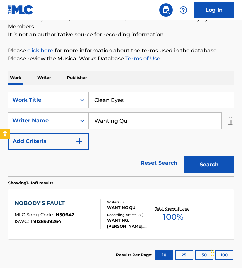
click at [145, 119] on input "Wanting Qu" at bounding box center [155, 121] width 133 height 16
paste input "[PERSON_NAME]"
type input "[PERSON_NAME]"
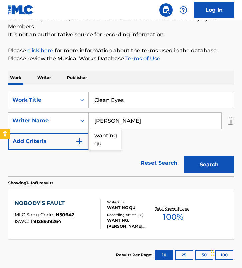
click at [184, 157] on button "Search" at bounding box center [209, 165] width 50 height 17
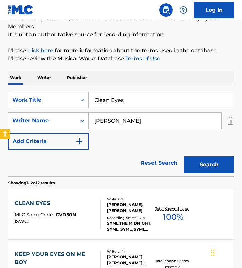
click at [109, 176] on div "Reset Search Search" at bounding box center [121, 163] width 226 height 27
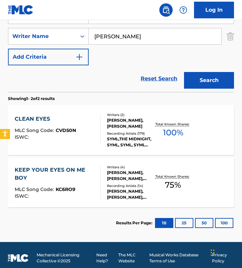
scroll to position [152, 0]
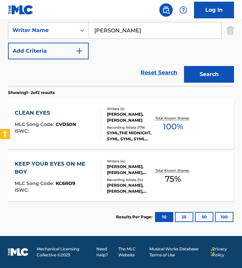
click at [95, 128] on div "CLEAN EYES MLC Song Code : CVD50N ISWC :" at bounding box center [58, 124] width 86 height 30
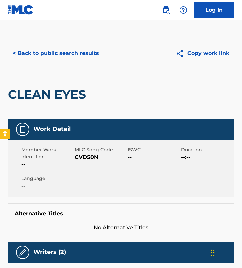
click at [44, 51] on button "< Back to public search results" at bounding box center [56, 53] width 96 height 17
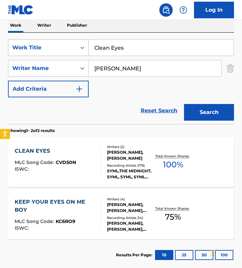
drag, startPoint x: 136, startPoint y: 48, endPoint x: 9, endPoint y: 44, distance: 126.8
click at [9, 44] on div "SearchWithCriteria56bb005a-112c-4fd1-9512-738c2e664551 Work Title Clean Eyes" at bounding box center [121, 47] width 226 height 17
paste input "Side Tracked"
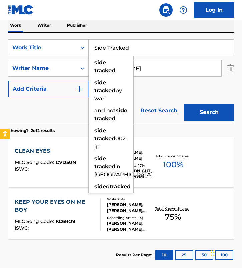
type input "Side Tracked"
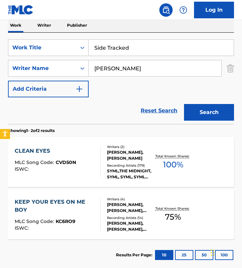
click at [113, 72] on input "[PERSON_NAME]" at bounding box center [155, 68] width 133 height 16
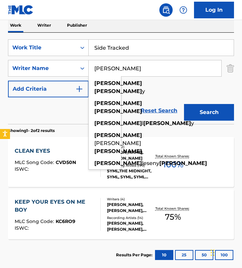
paste input "[PERSON_NAME]"
click at [184, 104] on button "Search" at bounding box center [209, 112] width 50 height 17
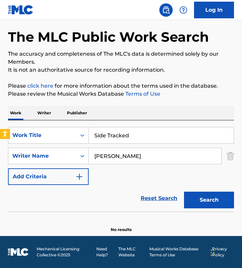
scroll to position [26, 0]
click at [137, 155] on input "[PERSON_NAME]" at bounding box center [155, 156] width 133 height 16
paste input "[PERSON_NAME]"
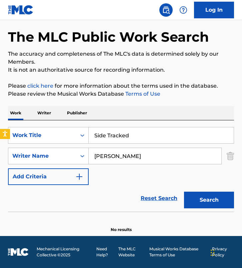
click at [184, 192] on button "Search" at bounding box center [209, 200] width 50 height 17
click at [157, 154] on input "[PERSON_NAME]" at bounding box center [155, 156] width 133 height 16
paste input "[PERSON_NAME]"
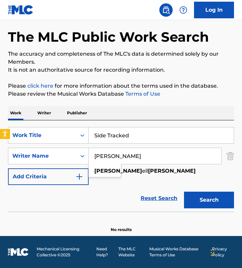
type input "[PERSON_NAME]"
click at [184, 192] on button "Search" at bounding box center [209, 200] width 50 height 17
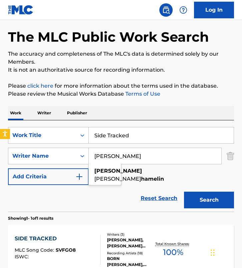
click at [149, 174] on div "SearchWithCriteria56bb005a-112c-4fd1-9512-738c2e664551 Work Title Side Tracked …" at bounding box center [121, 156] width 226 height 58
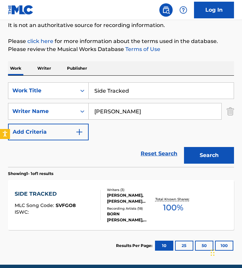
scroll to position [99, 0]
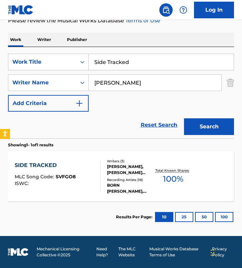
click at [117, 180] on div "Recording Artists ( 18 )" at bounding box center [130, 180] width 47 height 5
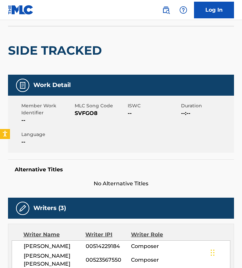
scroll to position [39, 0]
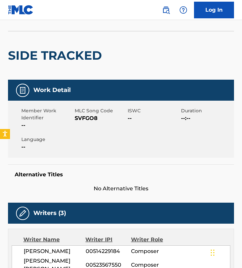
click at [87, 118] on span "SVFGO8" at bounding box center [101, 118] width 52 height 8
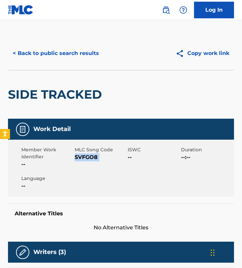
click at [52, 47] on button "< Back to public search results" at bounding box center [56, 53] width 96 height 17
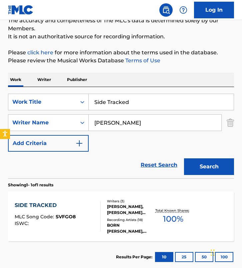
scroll to position [58, 0]
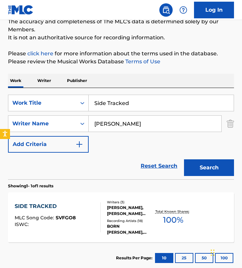
drag, startPoint x: 143, startPoint y: 102, endPoint x: -2, endPoint y: 102, distance: 145.2
click at [0, 102] on html "Accessibility Screen-Reader Guide, Feedback, and Issue Reporting | New window L…" at bounding box center [121, 76] width 242 height 268
paste input "Cosmic Beam"
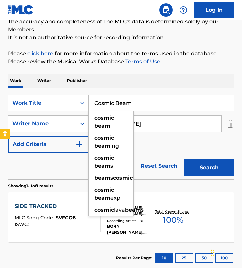
type input "Cosmic Beam"
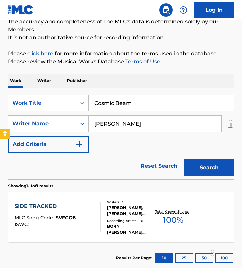
click at [164, 124] on input "[PERSON_NAME]" at bounding box center [155, 124] width 133 height 16
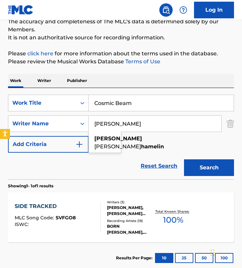
paste input "[PERSON_NAME] EmmonsChristopher KosterFrederik ThaaeJay EmmonsJoshua HewsonPete…"
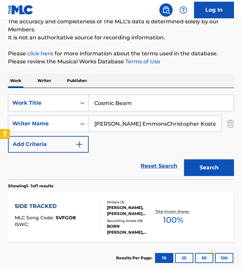
scroll to position [0, 180]
drag, startPoint x: 138, startPoint y: 125, endPoint x: 244, endPoint y: 127, distance: 106.5
click at [242, 127] on html "Accessibility Screen-Reader Guide, Feedback, and Issue Reporting | New window L…" at bounding box center [121, 76] width 242 height 268
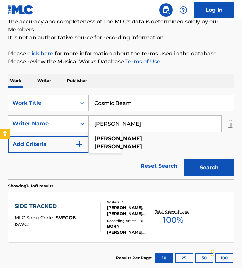
type input "[PERSON_NAME]"
click at [184, 160] on button "Search" at bounding box center [209, 168] width 50 height 17
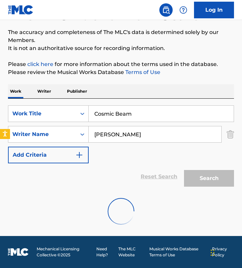
scroll to position [58, 0]
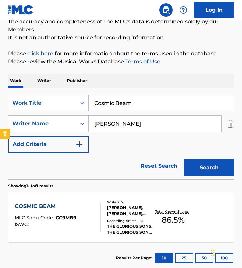
click at [96, 218] on div at bounding box center [97, 218] width 5 height 30
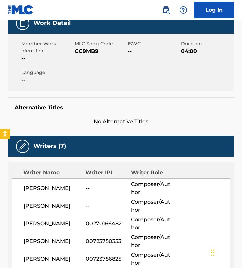
scroll to position [76, 0]
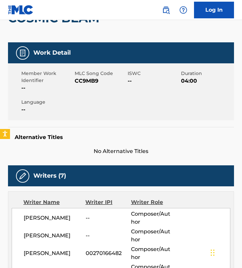
click at [90, 78] on span "CC9MB9" at bounding box center [101, 81] width 52 height 8
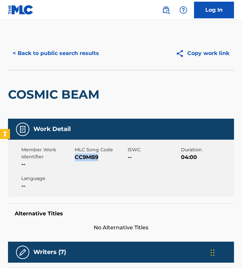
click at [63, 58] on button "< Back to public search results" at bounding box center [56, 53] width 96 height 17
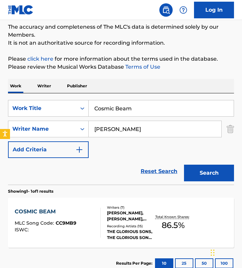
scroll to position [53, 0]
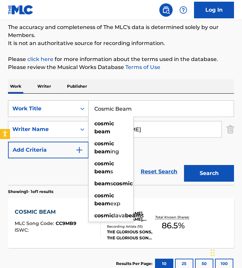
drag, startPoint x: 141, startPoint y: 108, endPoint x: 21, endPoint y: 106, distance: 119.8
click at [21, 106] on div "SearchWithCriteria56bb005a-112c-4fd1-9512-738c2e664551 Work Title Cosmic Beam c…" at bounding box center [121, 108] width 226 height 17
paste input "A Fresh Start"
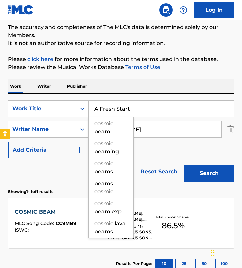
type input "A Fresh Start"
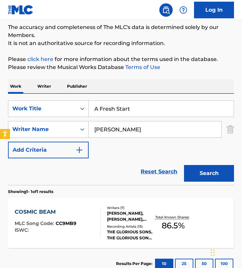
click at [141, 131] on input "[PERSON_NAME]" at bounding box center [155, 129] width 133 height 16
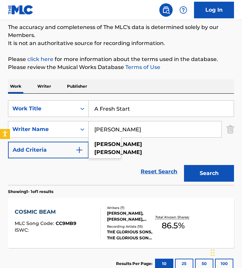
paste input "[PERSON_NAME]"
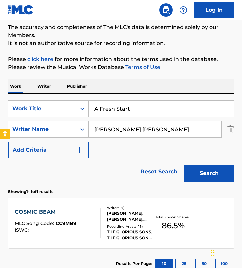
click at [141, 131] on input "[PERSON_NAME] [PERSON_NAME]" at bounding box center [155, 129] width 133 height 16
paste input "Search Form"
type input "[PERSON_NAME]"
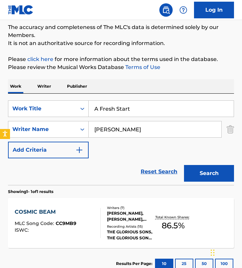
click at [184, 165] on button "Search" at bounding box center [209, 173] width 50 height 17
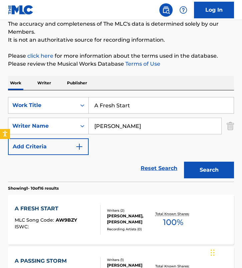
scroll to position [109, 0]
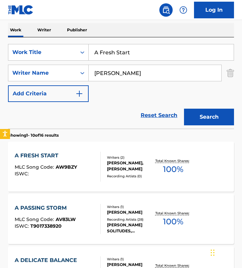
click at [97, 120] on div "Reset Search Search" at bounding box center [121, 115] width 226 height 27
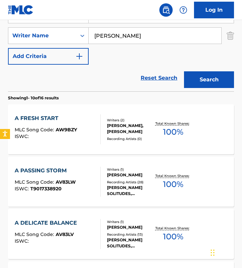
scroll to position [161, 0]
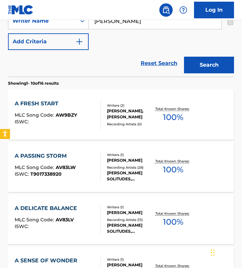
click at [97, 120] on div at bounding box center [97, 115] width 5 height 30
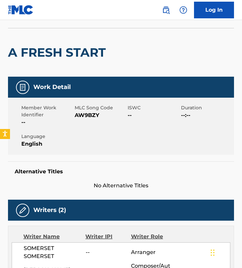
scroll to position [11, 0]
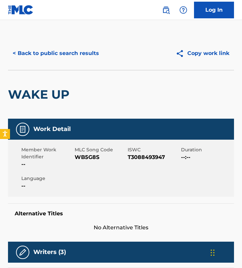
click at [73, 49] on button "< Back to public search results" at bounding box center [56, 53] width 96 height 17
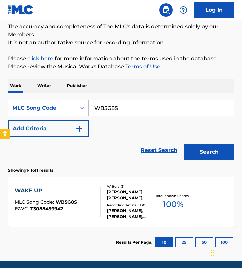
drag, startPoint x: 130, startPoint y: 112, endPoint x: -17, endPoint y: 88, distance: 149.1
click at [0, 88] on html "Accessibility Screen-Reader Guide, Feedback, and Issue Reporting | New window L…" at bounding box center [121, 81] width 242 height 268
paste input "L8892L"
type input "L8892L"
click at [184, 144] on button "Search" at bounding box center [209, 152] width 50 height 17
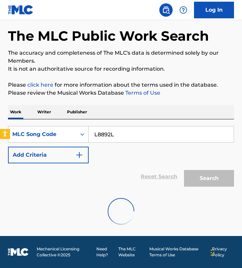
scroll to position [53, 0]
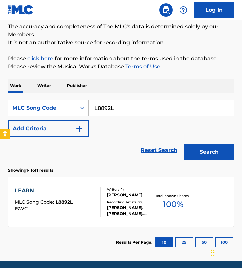
click at [98, 209] on div at bounding box center [97, 202] width 5 height 30
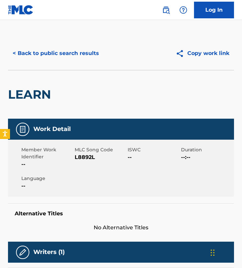
click at [76, 64] on div "< Back to public search results Copy work link" at bounding box center [121, 53] width 226 height 33
click at [72, 56] on button "< Back to public search results" at bounding box center [56, 53] width 96 height 17
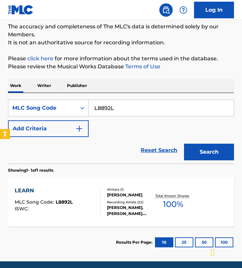
drag, startPoint x: 126, startPoint y: 100, endPoint x: 162, endPoint y: 121, distance: 41.3
click at [162, 121] on div "SearchWithCriteria0bfd52d5-3f51-46a8-a438-504931f949d5 MLC Song Code L8892L Add…" at bounding box center [121, 118] width 226 height 37
paste input "S13364"
click at [184, 144] on button "Search" at bounding box center [209, 152] width 50 height 17
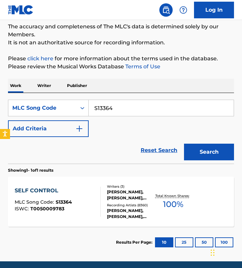
click at [110, 136] on div "SearchWithCriteria0bfd52d5-3f51-46a8-a438-504931f949d5 MLC Song Code S13364 Add…" at bounding box center [121, 118] width 226 height 37
drag, startPoint x: 127, startPoint y: 108, endPoint x: 17, endPoint y: 84, distance: 113.0
click at [17, 84] on div "Work Writer Publisher SearchWithCriteria0bfd52d5-3f51-46a8-a438-504931f949d5 ML…" at bounding box center [121, 169] width 226 height 180
paste input "C93752"
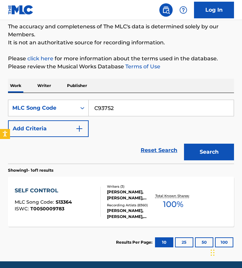
click at [184, 144] on button "Search" at bounding box center [209, 152] width 50 height 17
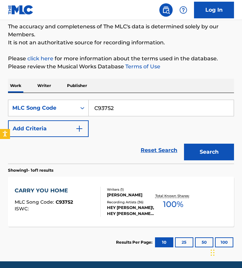
drag, startPoint x: 126, startPoint y: 108, endPoint x: 27, endPoint y: 98, distance: 99.3
click at [27, 98] on div "SearchWithCriteria0bfd52d5-3f51-46a8-a438-504931f949d5 MLC Song Code C93752 Add…" at bounding box center [121, 128] width 226 height 71
paste input "IVAEFJ"
type input "IVAEFJ"
click at [184, 144] on button "Search" at bounding box center [209, 152] width 50 height 17
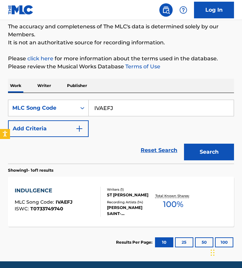
click at [88, 202] on div "INDULGENCE MLC Song Code : IVAEFJ ISWC : T0733749740" at bounding box center [58, 202] width 86 height 30
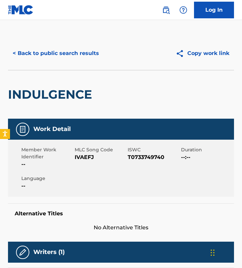
click at [54, 50] on button "< Back to public search results" at bounding box center [56, 53] width 96 height 17
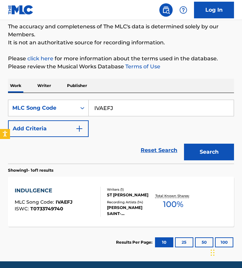
click at [54, 50] on div "The MLC Public Work Search The accuracy and completeness of The MLC's data is d…" at bounding box center [121, 120] width 242 height 275
drag, startPoint x: 138, startPoint y: 110, endPoint x: 49, endPoint y: 107, distance: 89.8
click at [49, 107] on div "SearchWithCriteria0bfd52d5-3f51-46a8-a438-504931f949d5 MLC Song Code IVAEFJ" at bounding box center [121, 108] width 226 height 17
paste input "BV81N4"
type input "BV81N4"
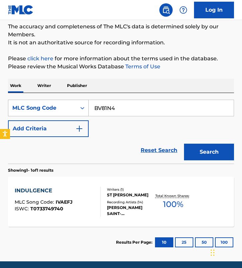
click at [184, 144] on button "Search" at bounding box center [209, 152] width 50 height 17
click at [104, 157] on div "Reset Search Search" at bounding box center [121, 150] width 226 height 27
click at [104, 194] on div "Writers ( 1 ) DAVID BRADSTREET Recording Artists ( 31 ) DAVE QUILL, DAN GIBSON'…" at bounding box center [128, 202] width 54 height 30
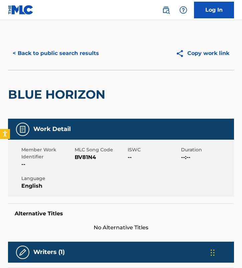
click at [59, 52] on button "< Back to public search results" at bounding box center [56, 53] width 96 height 17
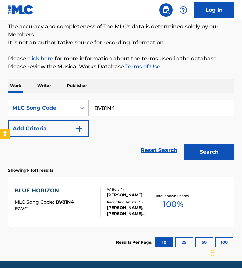
drag, startPoint x: 127, startPoint y: 115, endPoint x: 19, endPoint y: 75, distance: 116.2
click at [19, 75] on div "The MLC Public Work Search The accuracy and completeness of The MLC's data is d…" at bounding box center [121, 120] width 242 height 275
paste input "C6TZX"
type input "BC6TZX"
click at [184, 144] on button "Search" at bounding box center [209, 152] width 50 height 17
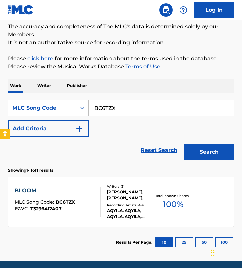
click at [116, 188] on div "Writers ( 3 )" at bounding box center [130, 186] width 47 height 5
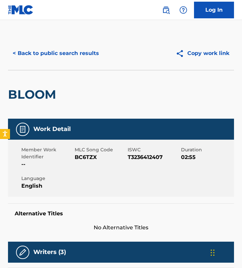
click at [85, 157] on span "BC6TZX" at bounding box center [101, 158] width 52 height 8
copy span "BC6TZX"
click at [34, 52] on button "< Back to public search results" at bounding box center [56, 53] width 96 height 17
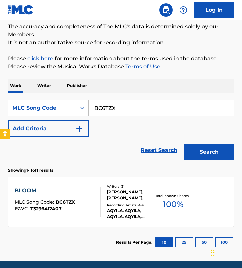
drag, startPoint x: 124, startPoint y: 109, endPoint x: 28, endPoint y: 91, distance: 98.3
click at [28, 91] on div "Work Writer Publisher SearchWithCriteria0bfd52d5-3f51-46a8-a438-504931f949d5 ML…" at bounding box center [121, 169] width 226 height 180
paste input "X7669D"
click at [184, 144] on button "Search" at bounding box center [209, 152] width 50 height 17
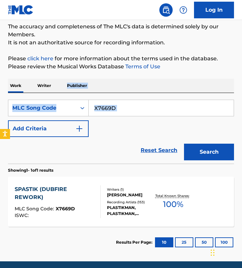
drag, startPoint x: 147, startPoint y: 117, endPoint x: 30, endPoint y: 92, distance: 119.6
click at [30, 92] on div "Work Writer Publisher SearchWithCriteria0bfd52d5-3f51-46a8-a438-504931f949d5 ML…" at bounding box center [121, 169] width 226 height 180
click at [109, 113] on input "X7669D" at bounding box center [161, 108] width 145 height 16
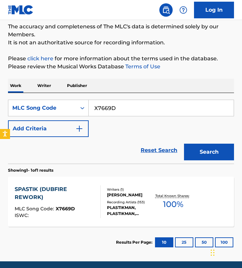
paste input "SA6HW2"
type input "SA6HW2"
click at [184, 144] on button "Search" at bounding box center [209, 152] width 50 height 17
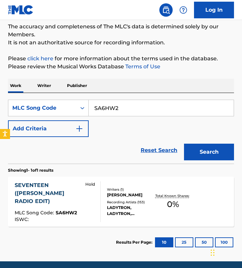
scroll to position [79, 0]
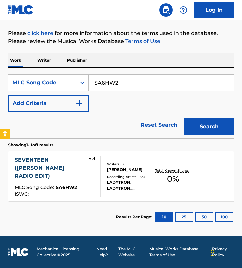
click at [98, 118] on div "Reset Search Search" at bounding box center [121, 125] width 226 height 27
click at [103, 169] on div "Writers ( 1 ) DANIEL HUNT Recording Artists ( 153 ) LADYTRON, LADYTRON, LADYTRO…" at bounding box center [128, 177] width 54 height 30
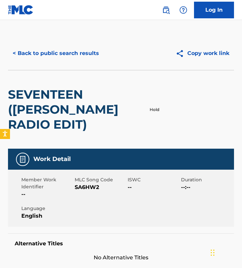
click at [42, 53] on button "< Back to public search results" at bounding box center [56, 53] width 96 height 17
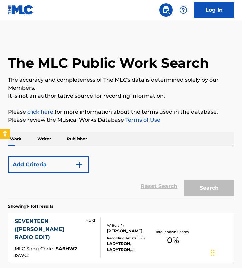
scroll to position [61, 0]
